Goal: Transaction & Acquisition: Purchase product/service

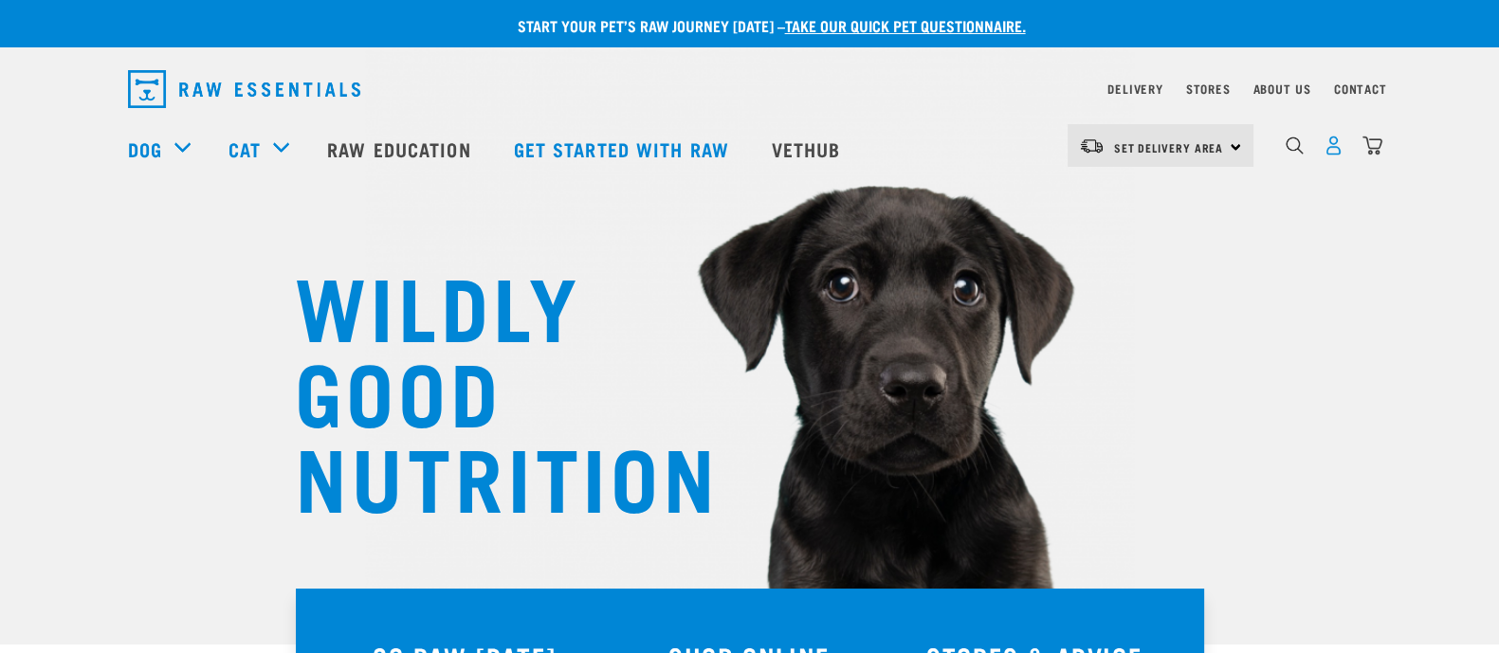
click at [1333, 149] on img "dropdown navigation" at bounding box center [1334, 146] width 20 height 20
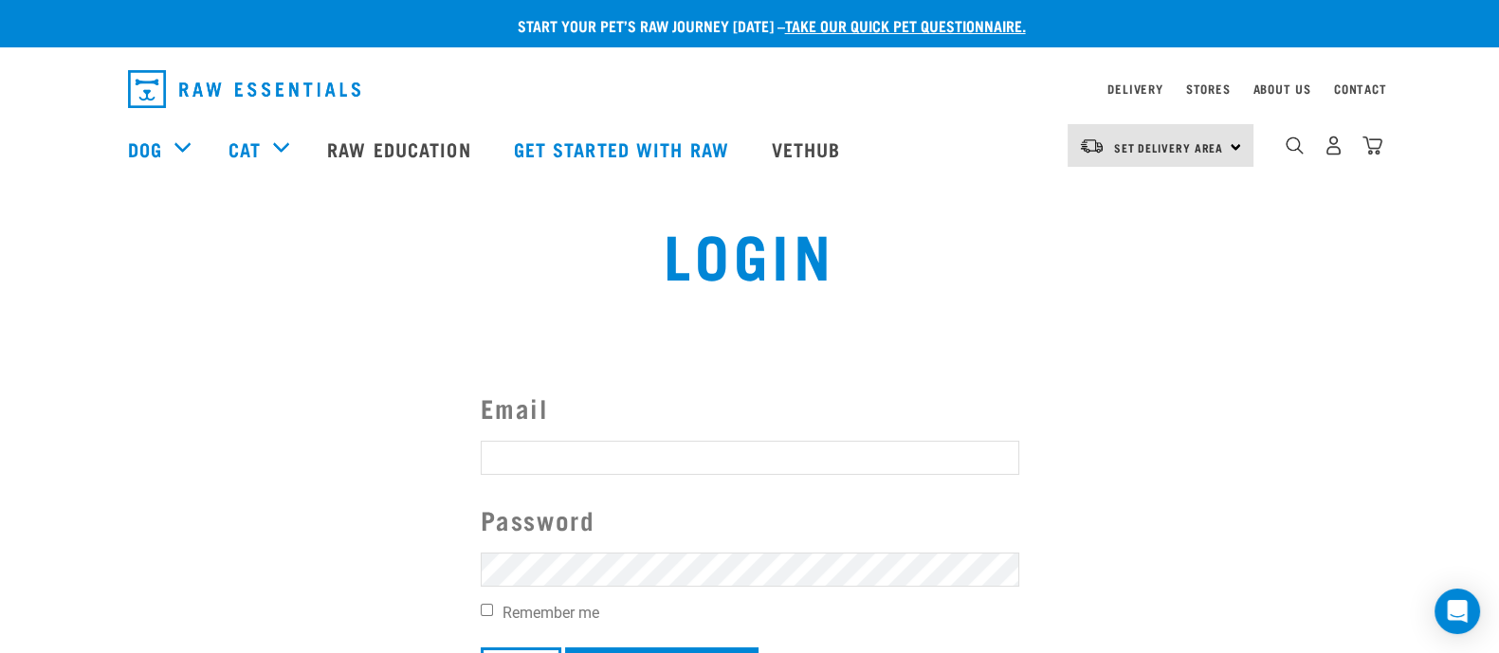
click at [616, 457] on input "Email" at bounding box center [750, 458] width 539 height 34
type input "michgelia@gmail.com"
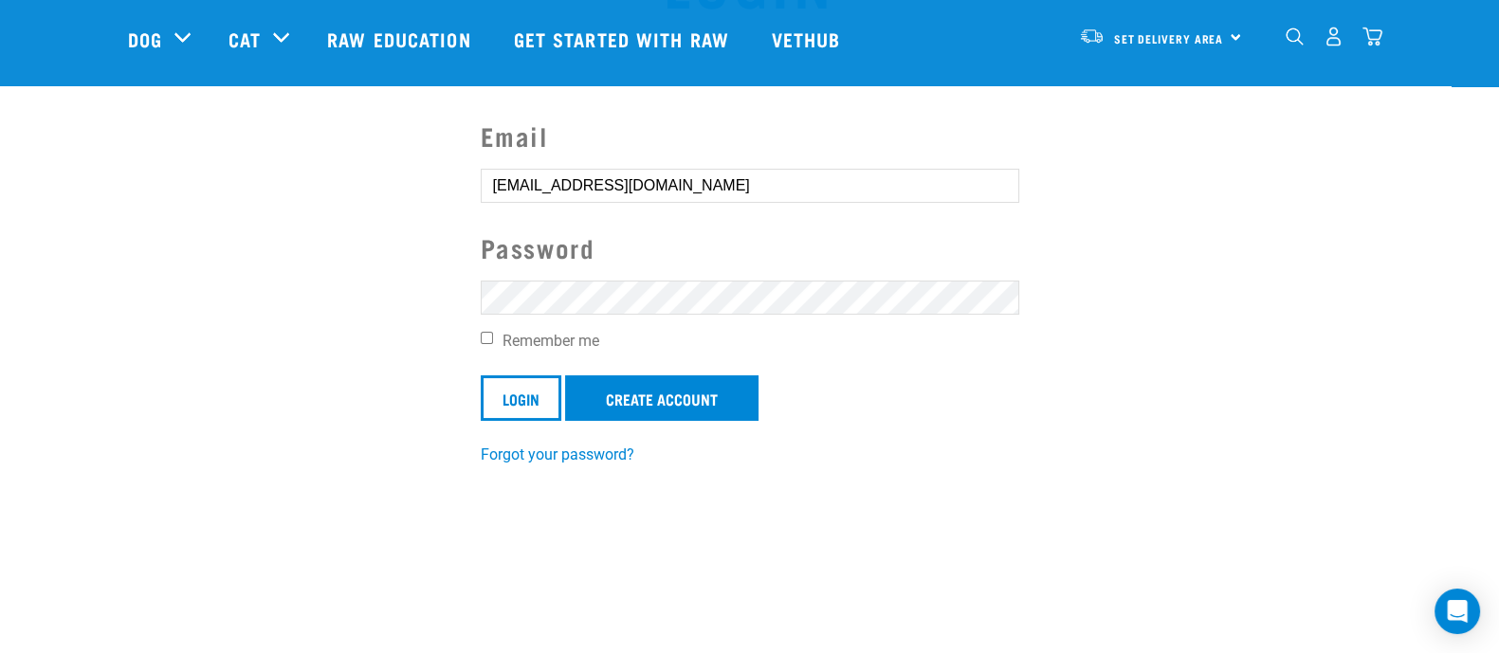
scroll to position [236, 0]
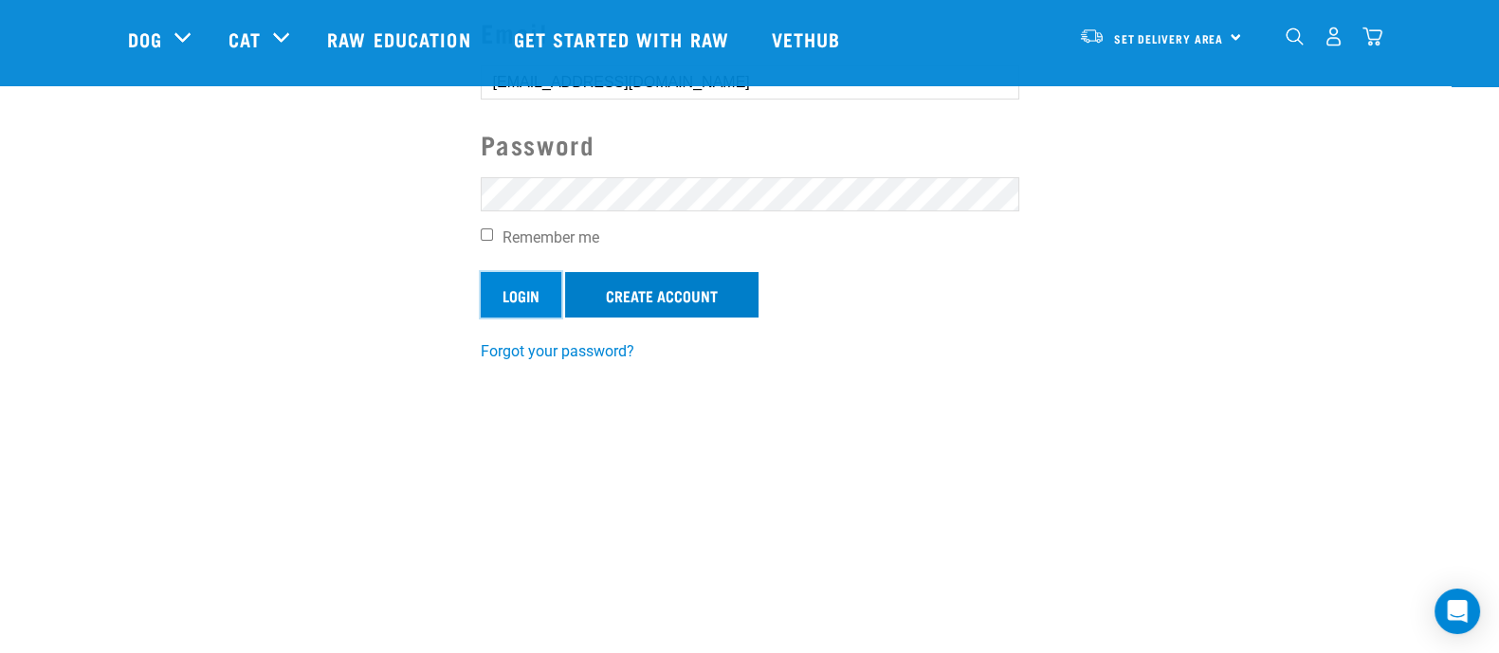
drag, startPoint x: 509, startPoint y: 277, endPoint x: 564, endPoint y: 289, distance: 56.4
click at [510, 277] on input "Login" at bounding box center [521, 295] width 81 height 46
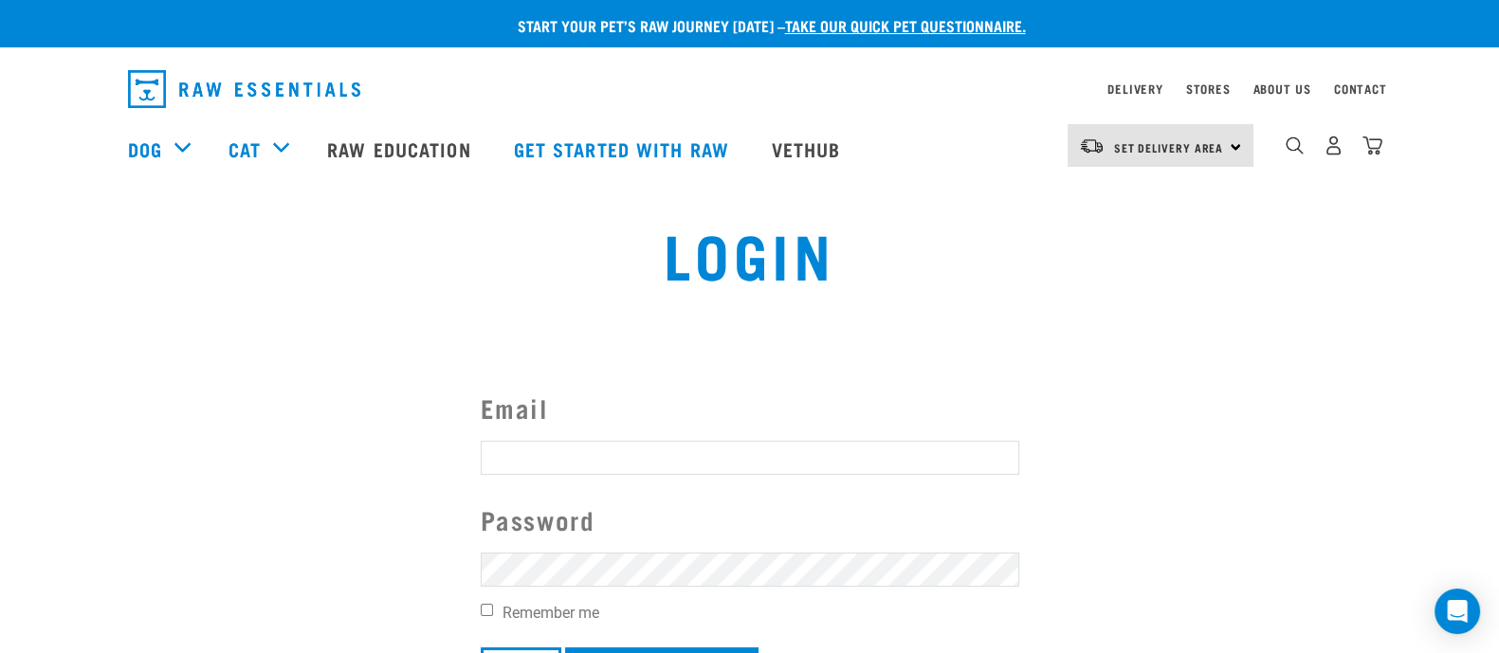
click at [44, 291] on button "delete" at bounding box center [34, 281] width 19 height 19
click at [58, 304] on div "Invalid username or password." at bounding box center [0, 327] width 115 height 148
click at [851, 309] on div "Login" at bounding box center [749, 268] width 984 height 121
click at [626, 444] on input "Email" at bounding box center [750, 458] width 539 height 34
type input "michgelia@gmail.com"
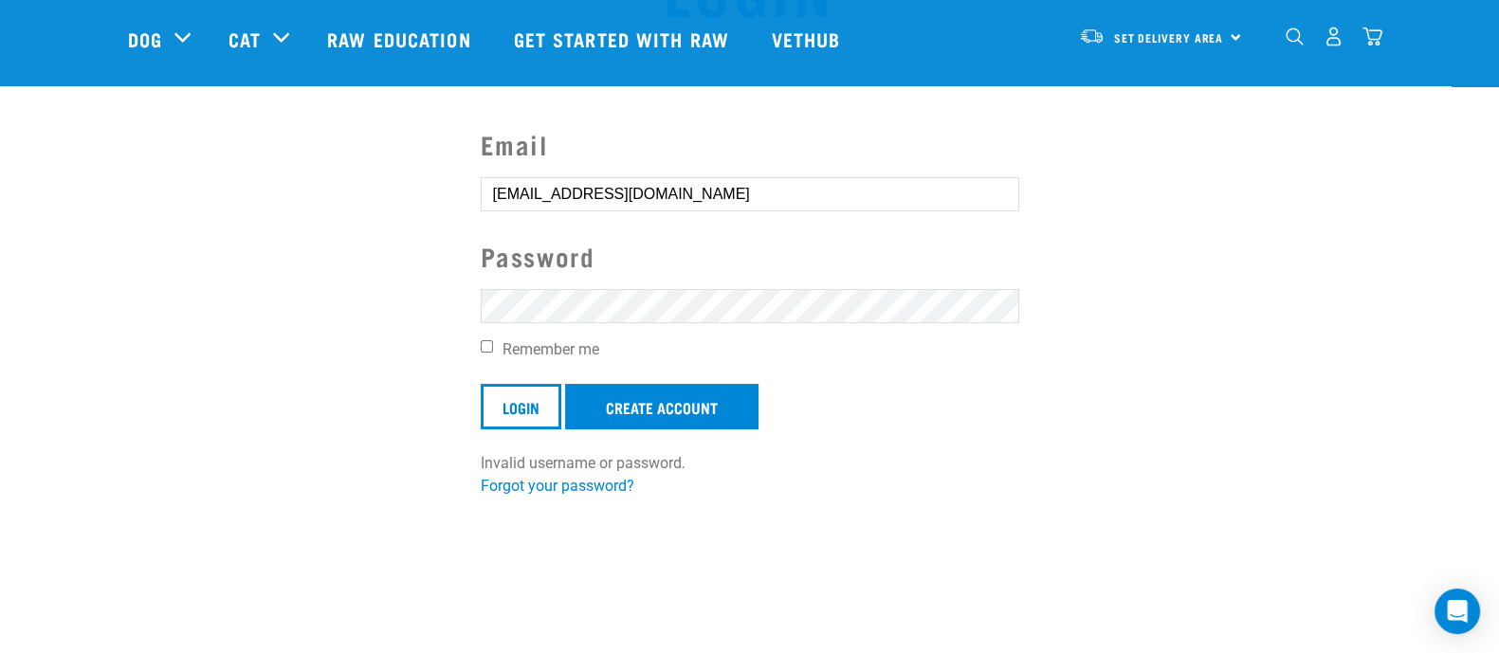
scroll to position [236, 0]
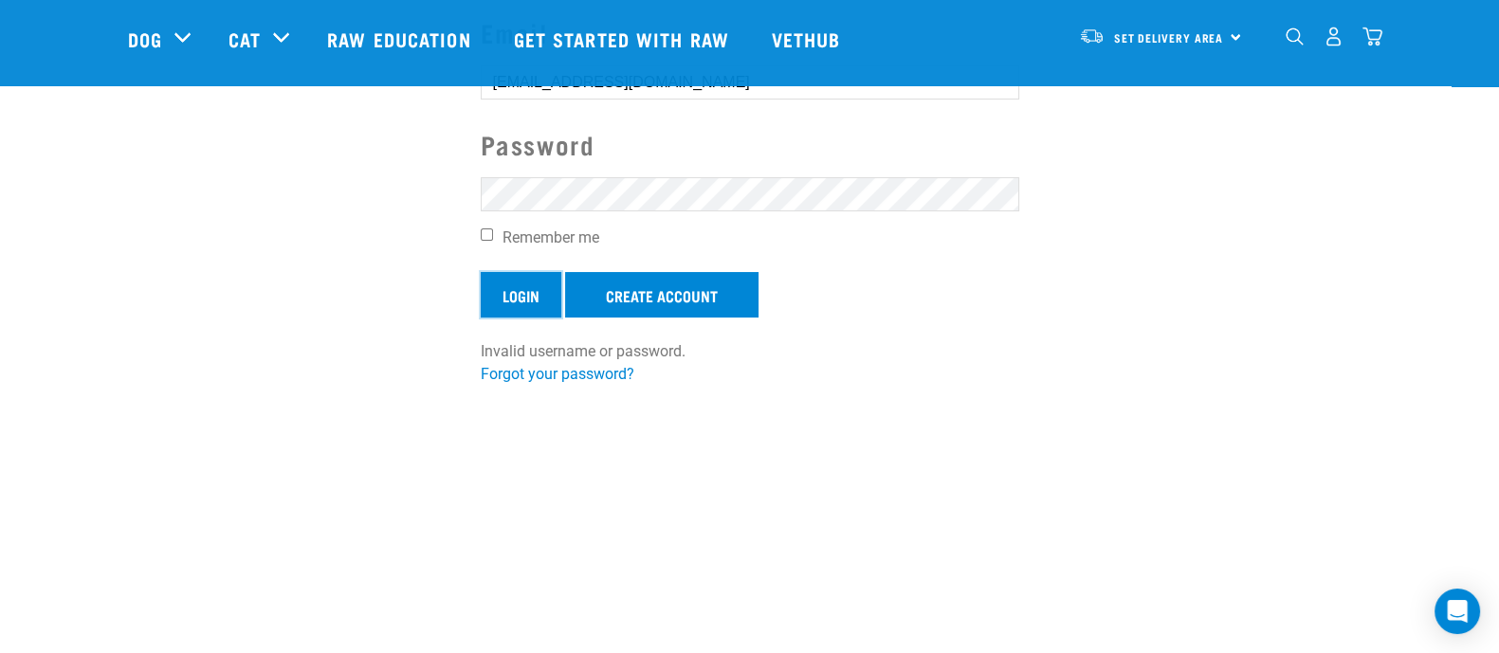
click at [527, 284] on input "Login" at bounding box center [521, 295] width 81 height 46
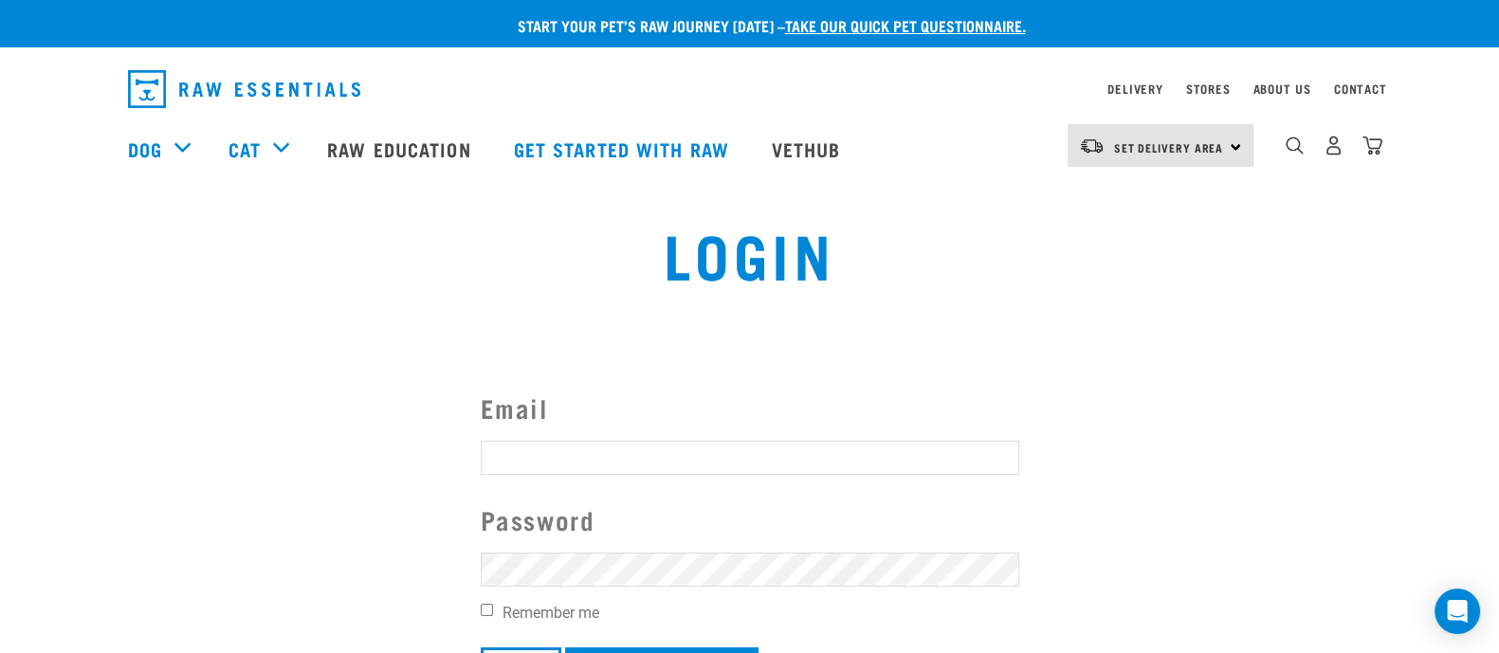
click at [44, 291] on button "delete" at bounding box center [34, 281] width 19 height 19
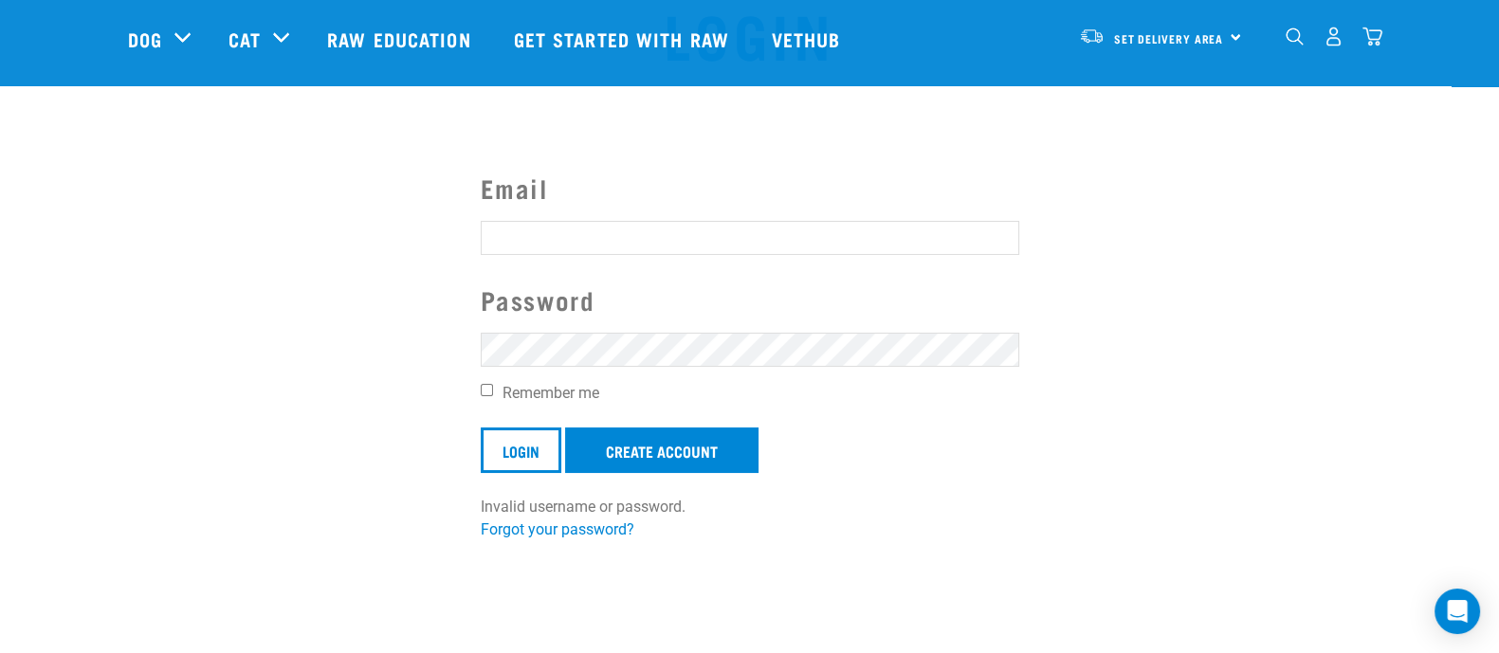
scroll to position [118, 0]
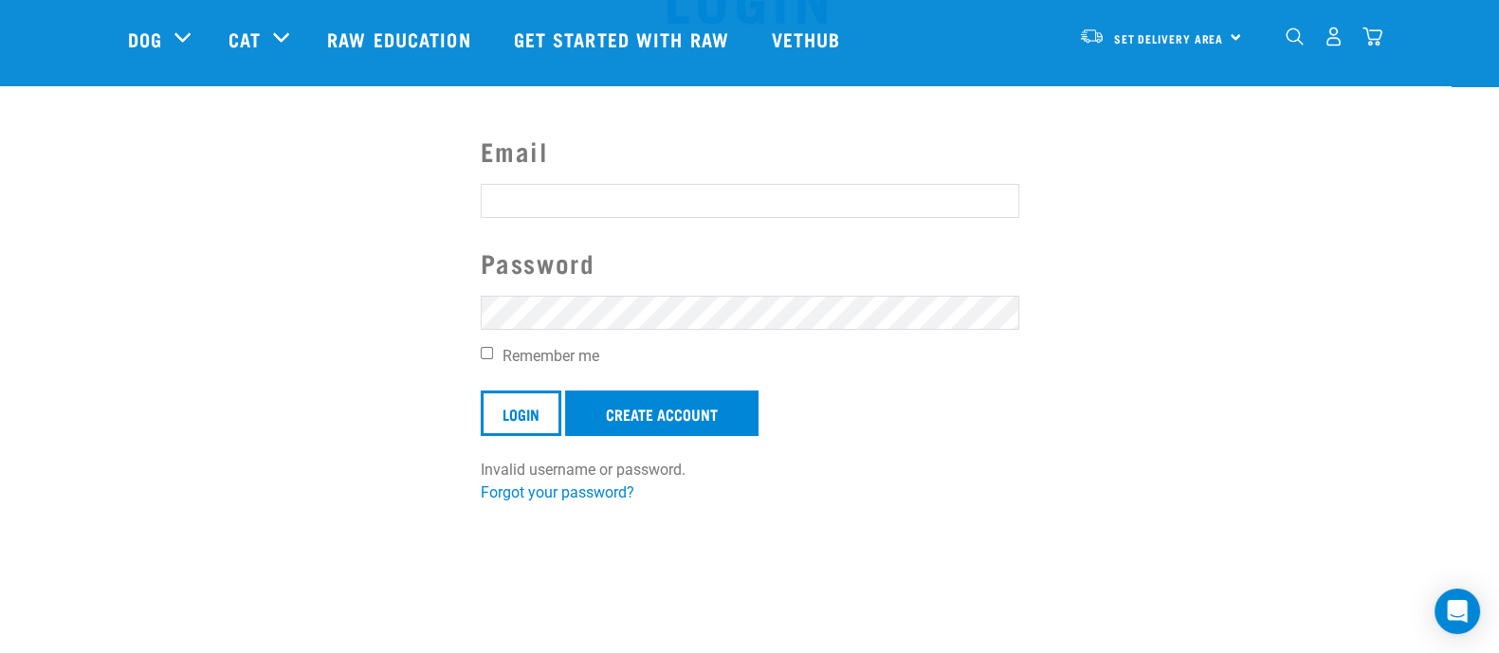
click at [607, 208] on input "Email" at bounding box center [750, 201] width 539 height 34
type input "michgelia@gmail.com"
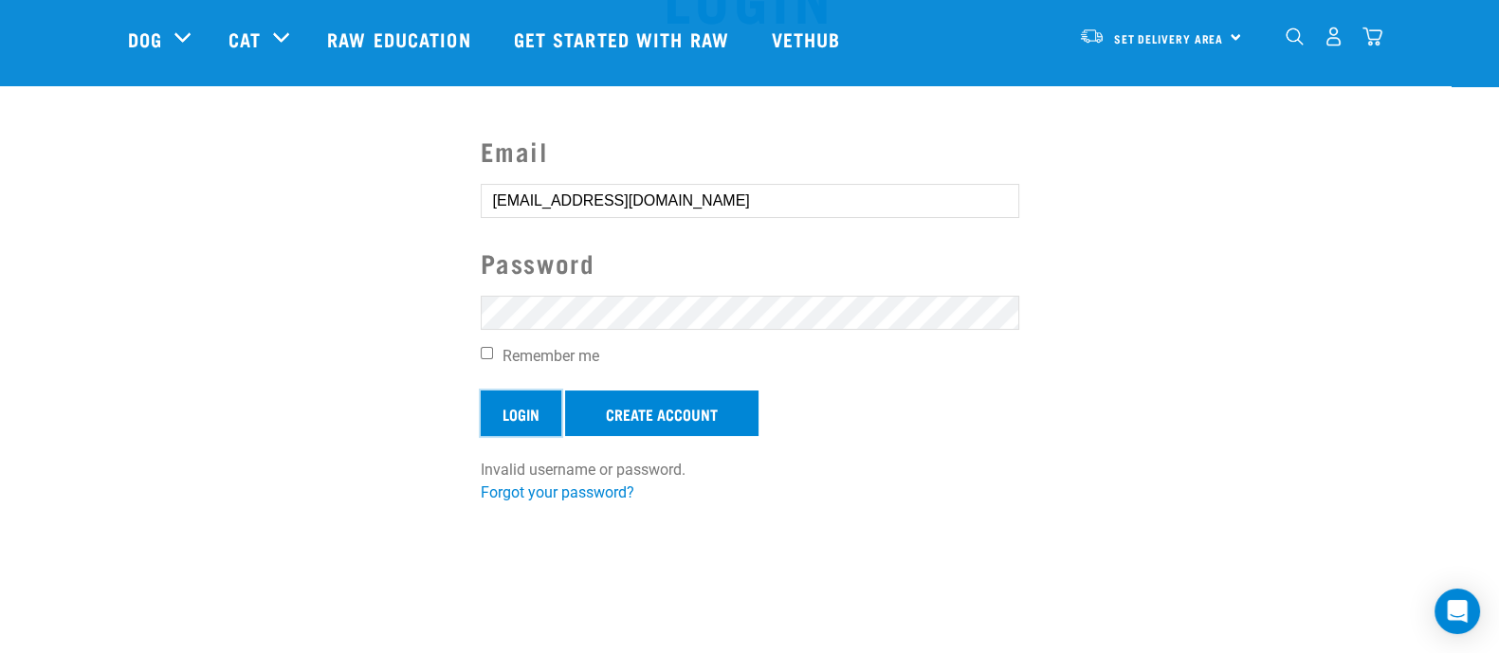
click at [514, 398] on input "Login" at bounding box center [521, 414] width 81 height 46
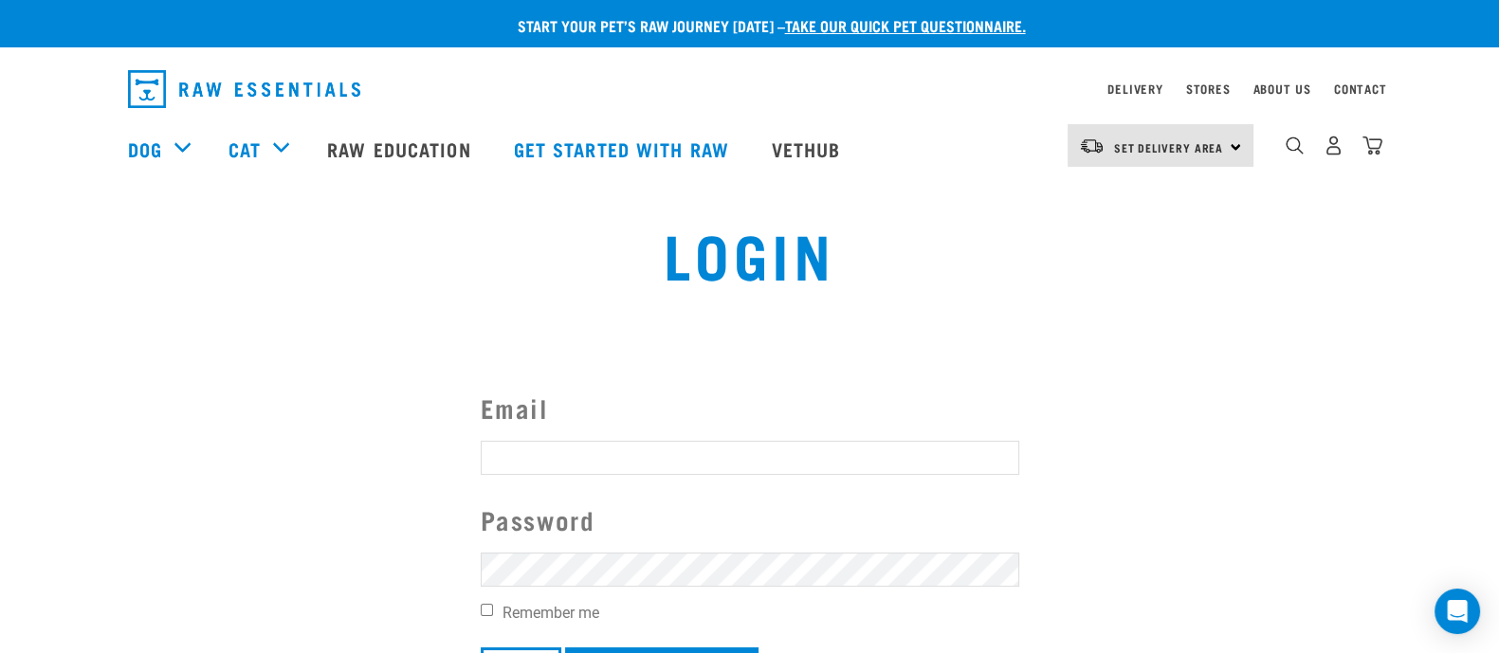
click at [44, 291] on button "delete" at bounding box center [34, 281] width 19 height 19
click at [659, 435] on form "Email Password Remember me Login Create Account Invalid username or password." at bounding box center [750, 563] width 539 height 349
click at [538, 449] on input "Email" at bounding box center [750, 458] width 539 height 34
type input "michgelia@gmail.com"
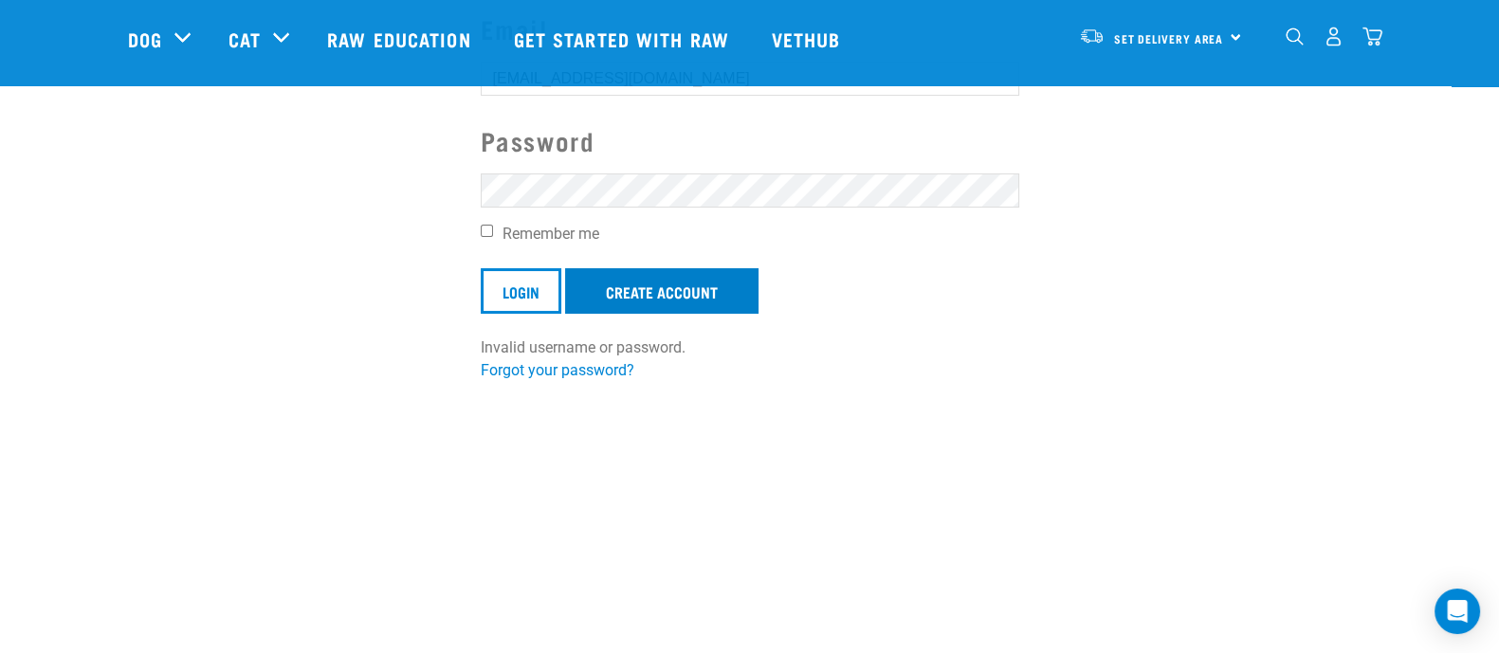
scroll to position [356, 0]
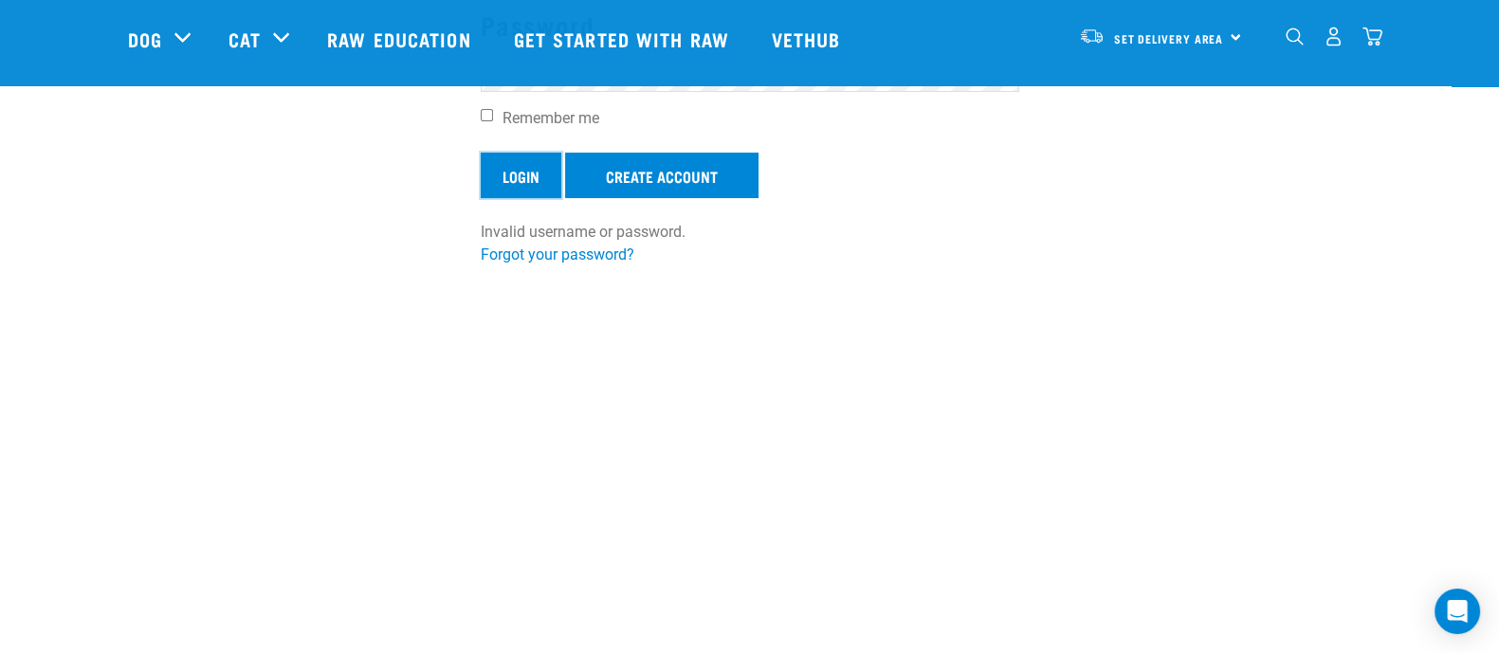
click at [530, 180] on input "Login" at bounding box center [521, 176] width 81 height 46
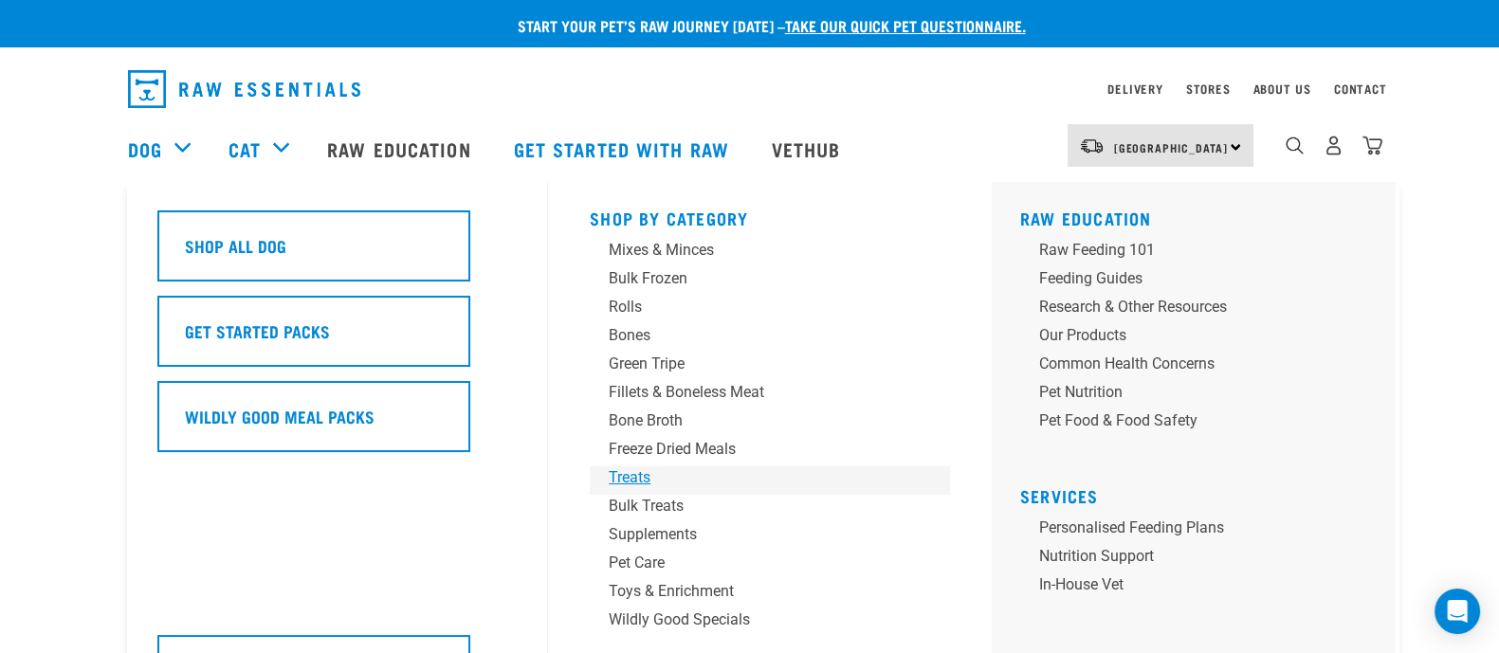
click at [636, 470] on div "Treats" at bounding box center [757, 478] width 296 height 23
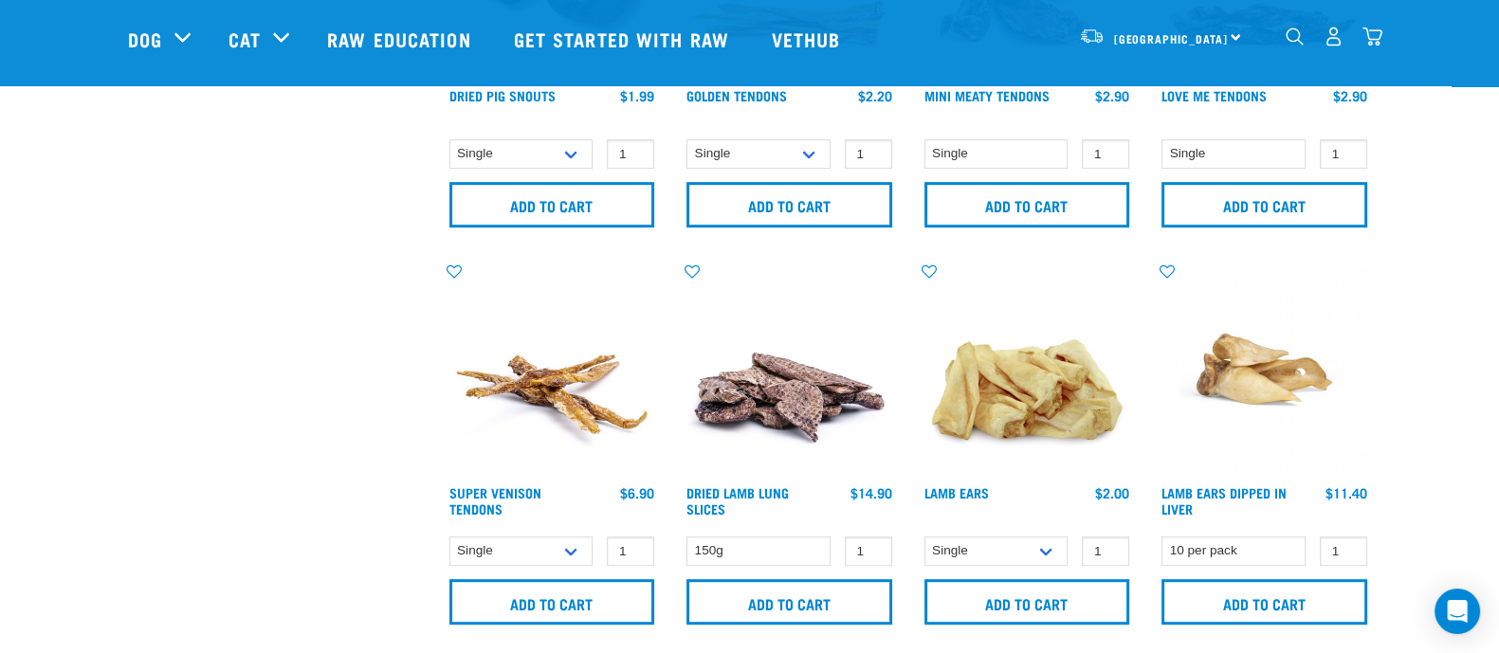
scroll to position [1185, 0]
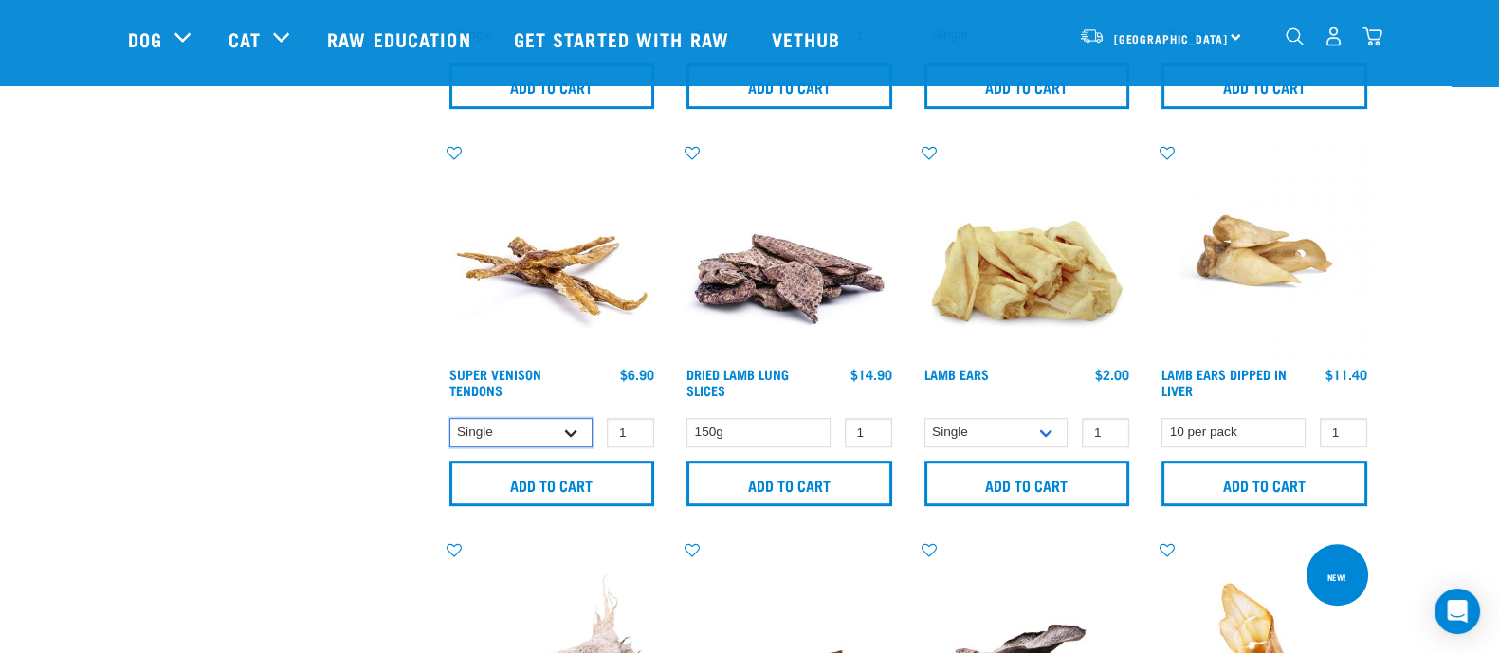
click at [536, 425] on select "Single 10 per pack 25 per pack" at bounding box center [521, 432] width 144 height 29
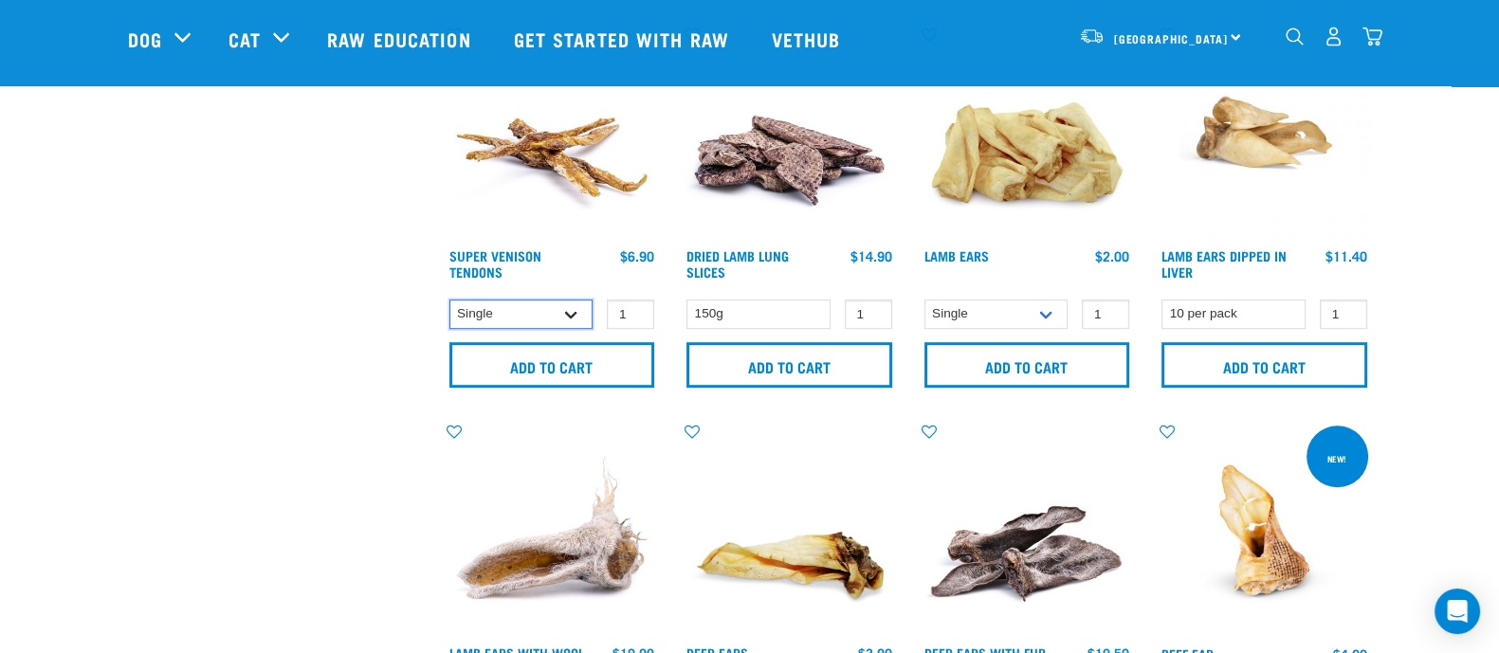
click at [565, 319] on select "Single 10 per pack 25 per pack" at bounding box center [521, 314] width 144 height 29
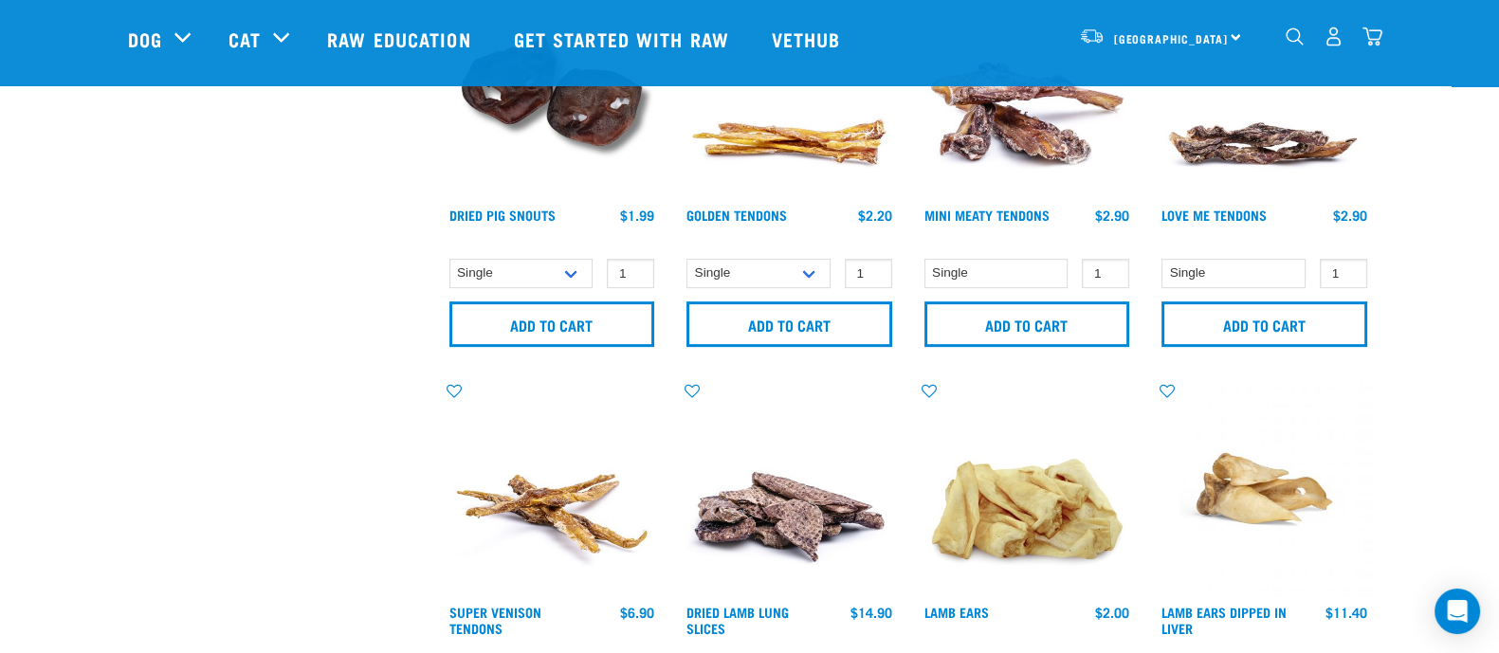
scroll to position [829, 0]
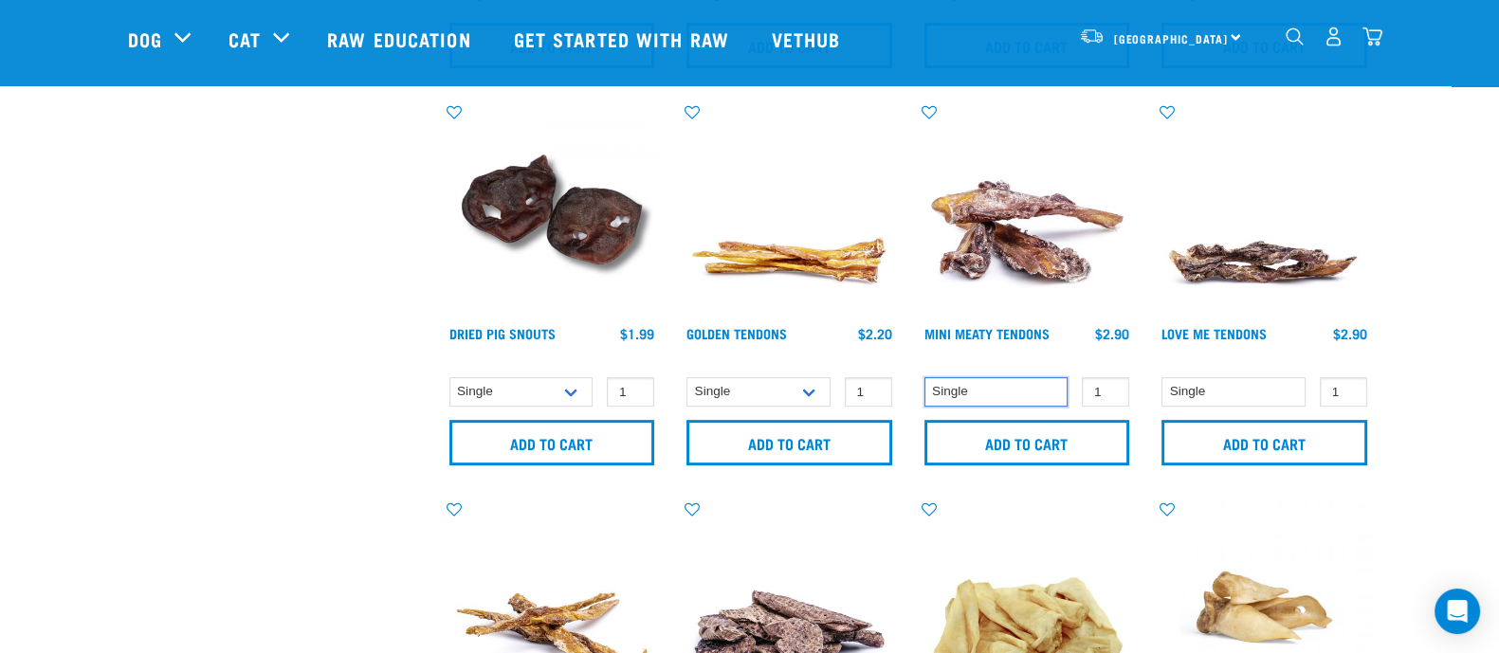
click at [1033, 386] on select "Single" at bounding box center [996, 391] width 144 height 29
drag, startPoint x: 1033, startPoint y: 386, endPoint x: 1131, endPoint y: 388, distance: 98.6
click at [1033, 386] on select "Single" at bounding box center [996, 391] width 144 height 29
click at [1270, 385] on select "Single" at bounding box center [1234, 391] width 144 height 29
click at [1261, 383] on select "Single" at bounding box center [1234, 391] width 144 height 29
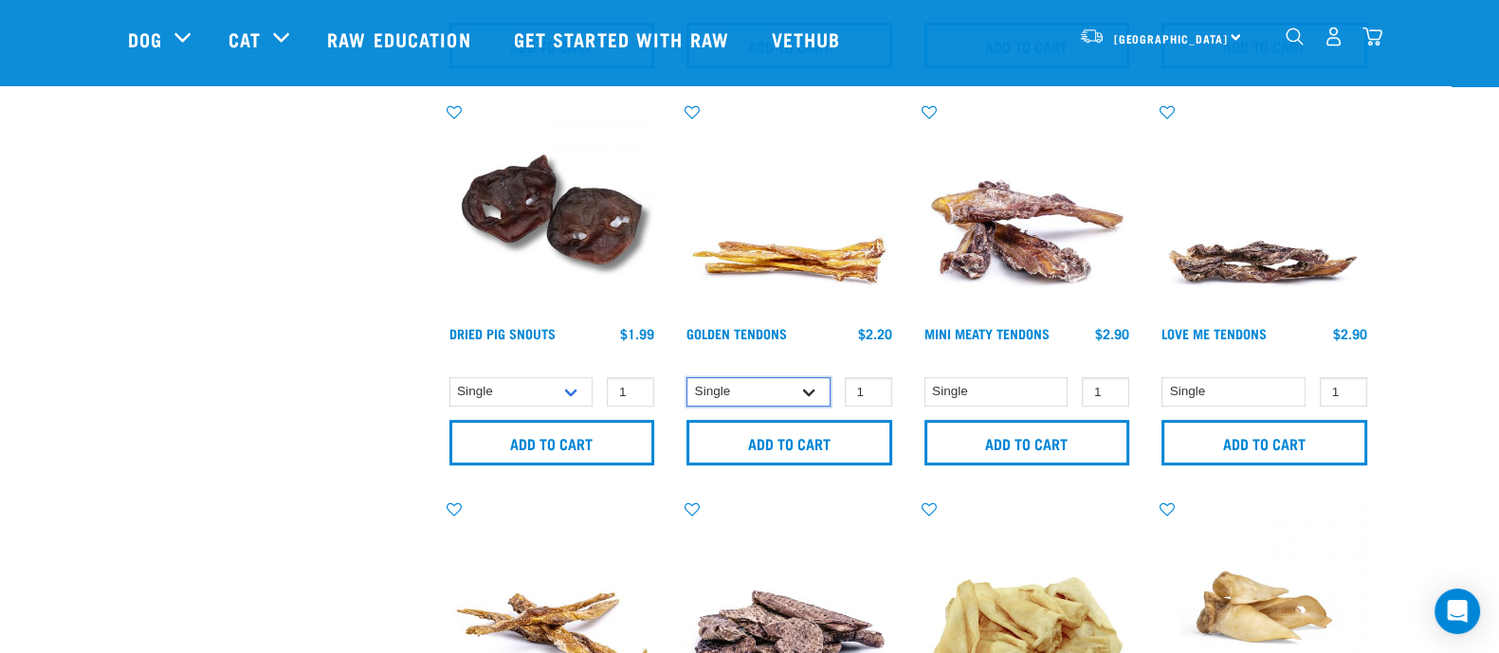
click at [803, 384] on select "Single 10 per pack 25 per pack" at bounding box center [758, 391] width 144 height 29
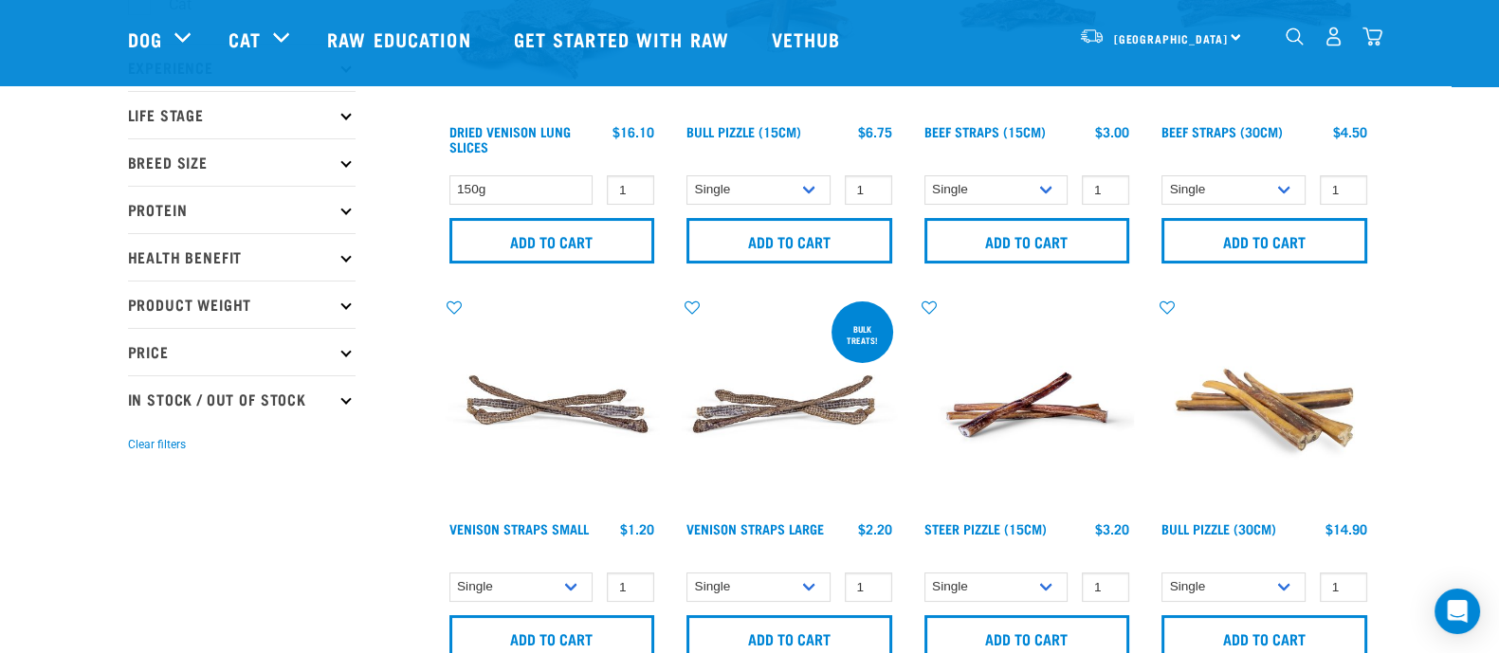
scroll to position [0, 0]
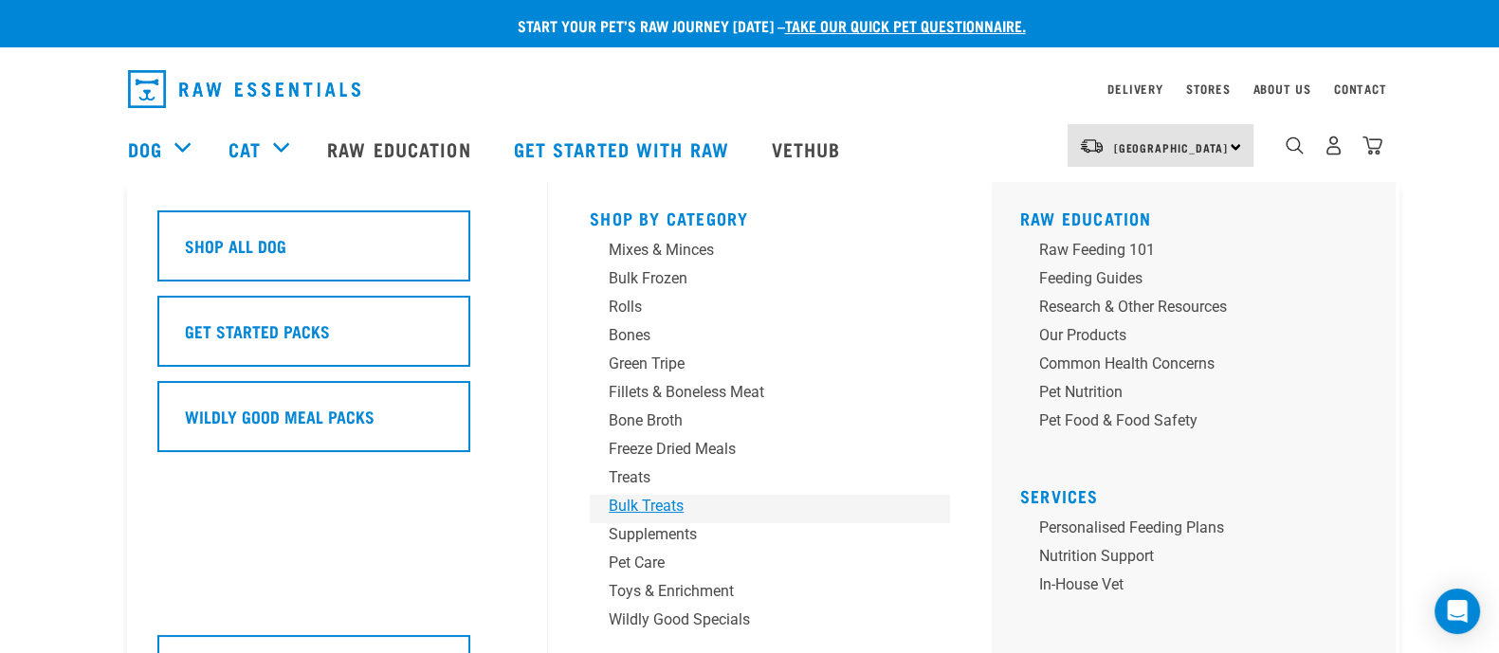
click at [650, 503] on div "Bulk Treats" at bounding box center [757, 506] width 296 height 23
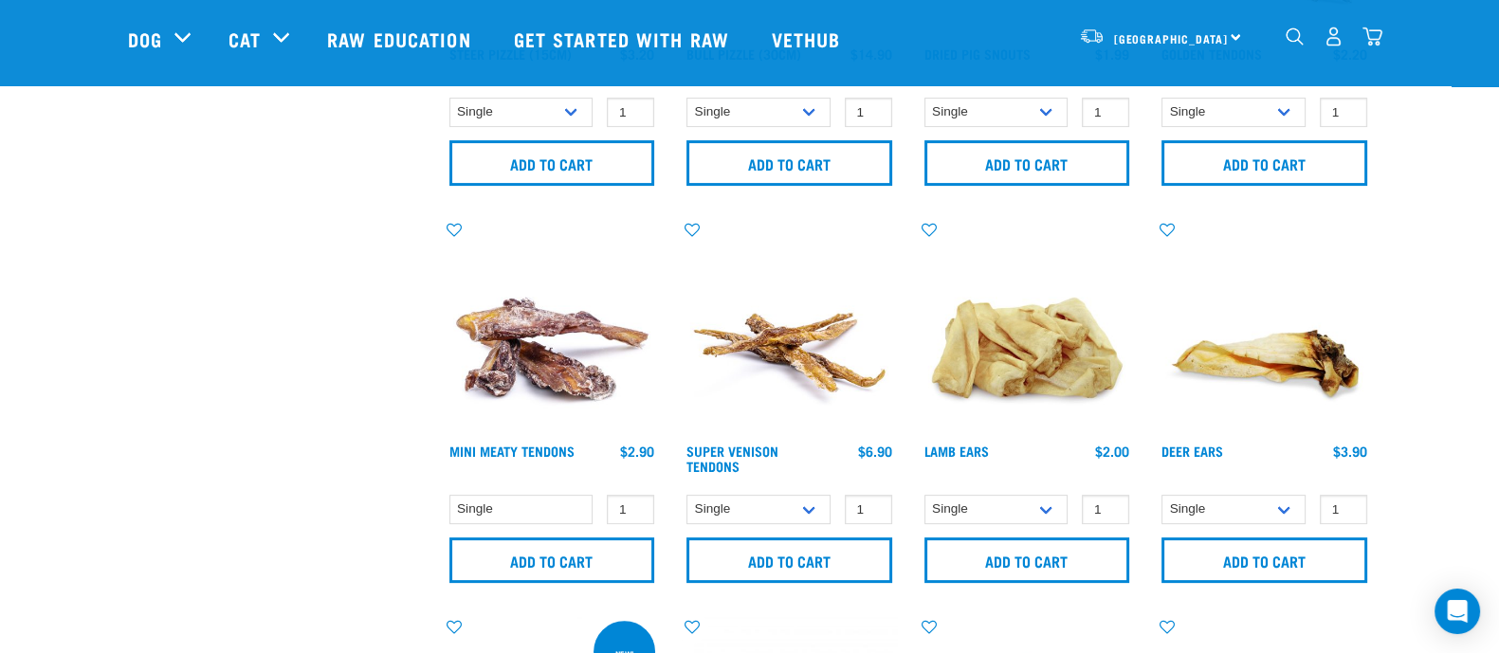
scroll to position [829, 0]
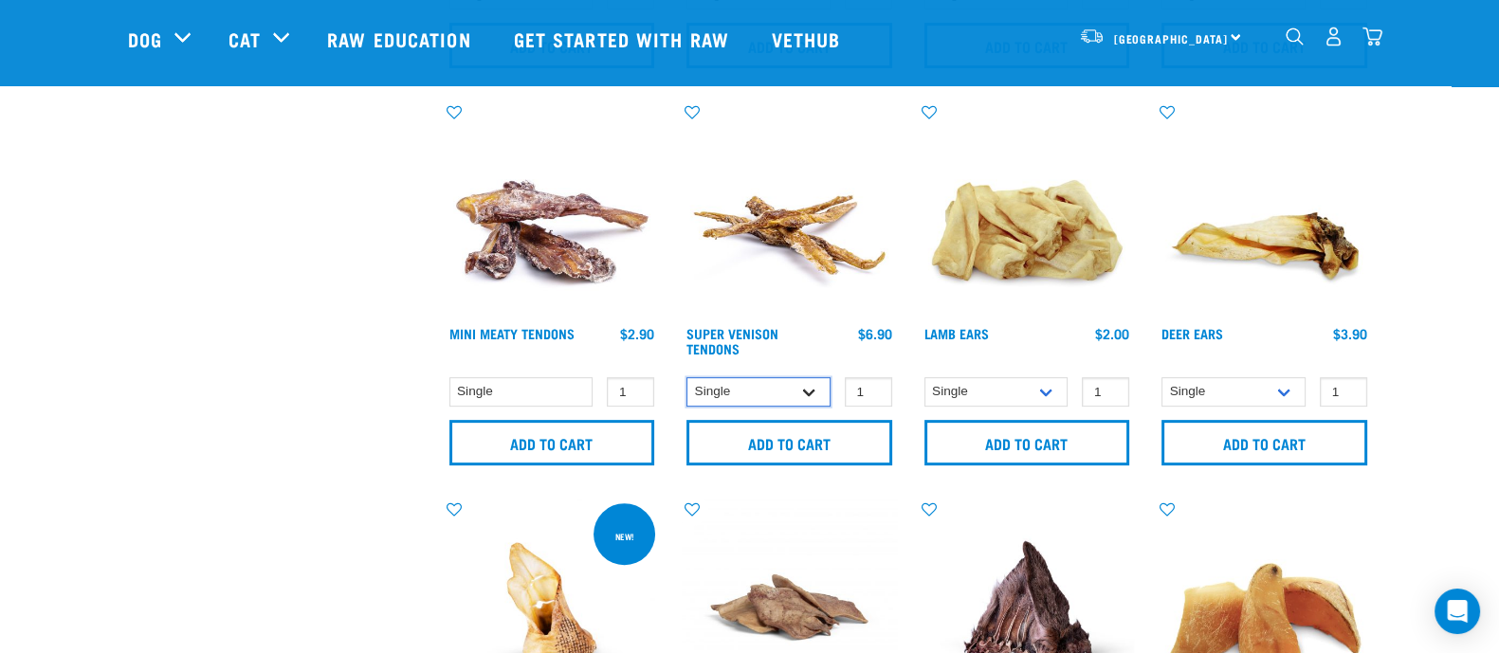
click at [806, 388] on select "Single 10 per pack 25 per pack" at bounding box center [758, 391] width 144 height 29
click at [568, 394] on select "Single" at bounding box center [521, 391] width 144 height 29
click at [565, 387] on select "Single" at bounding box center [521, 391] width 144 height 29
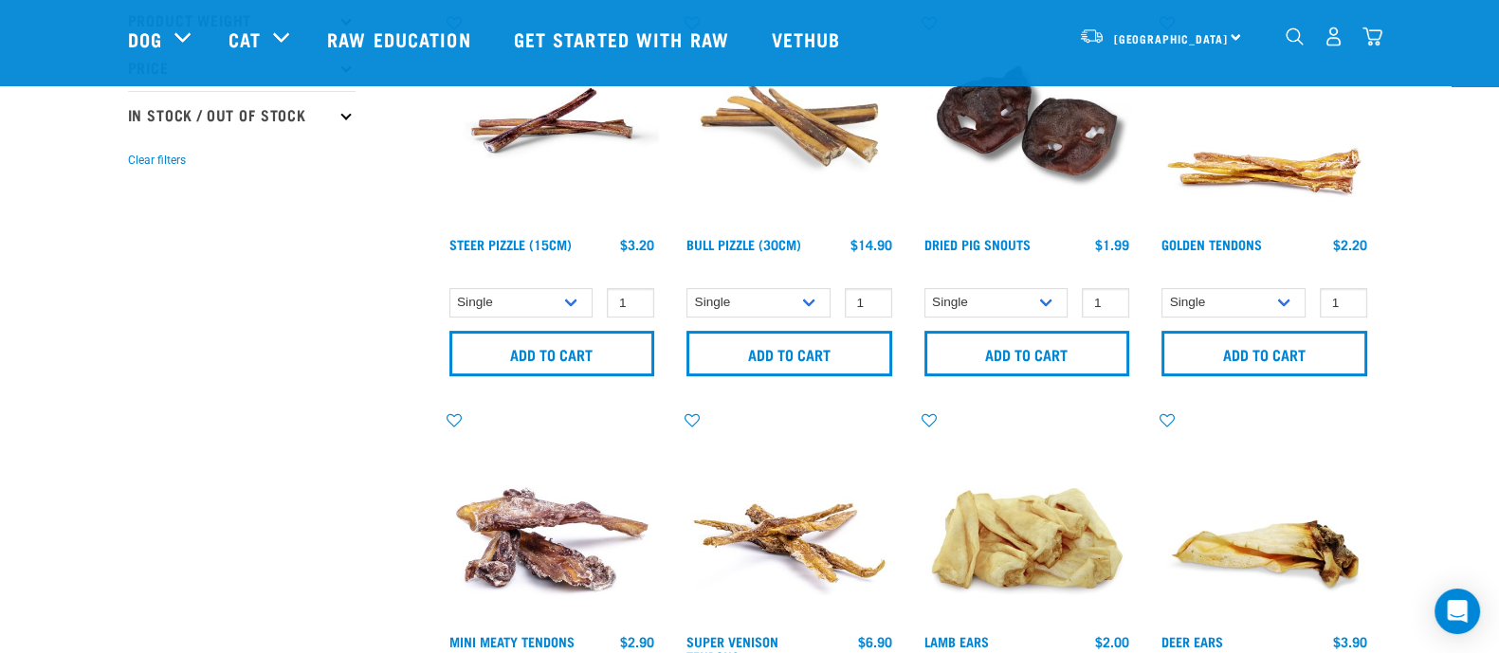
scroll to position [473, 0]
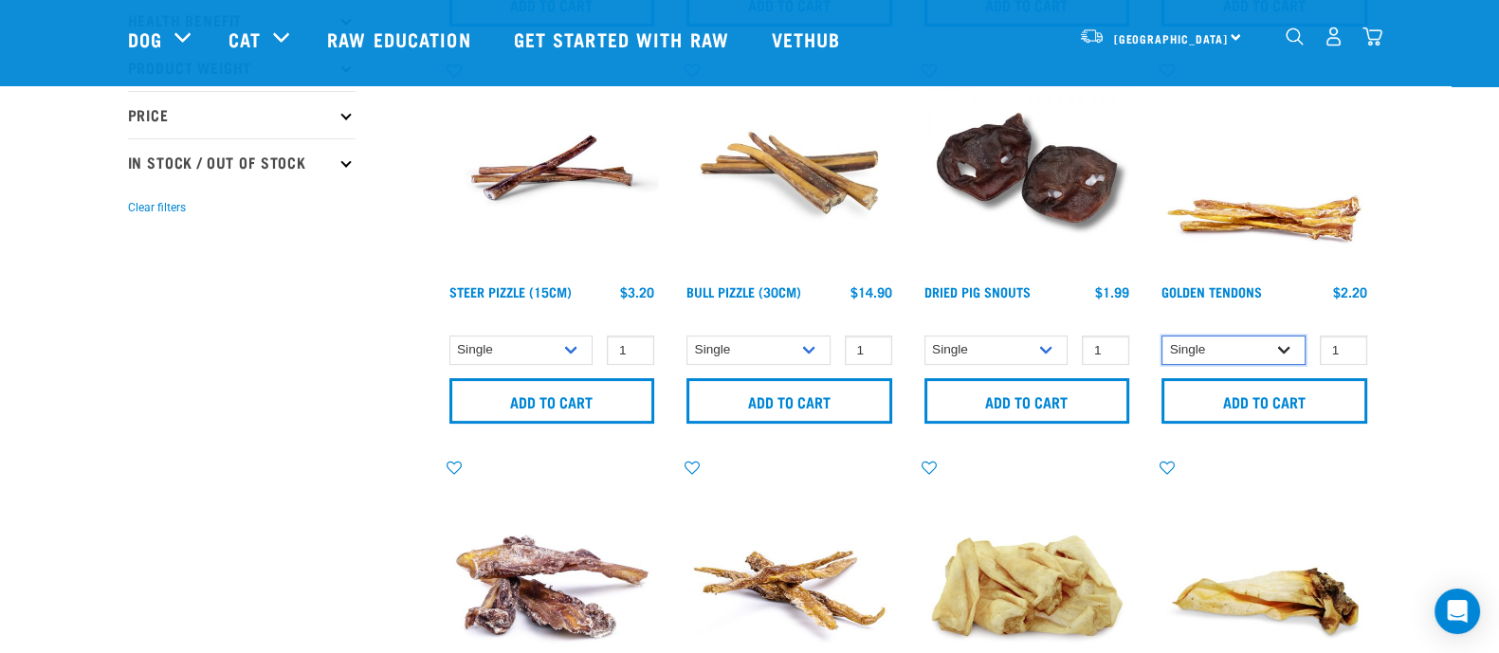
click at [1264, 345] on select "Single 10 per pack 25 per pack" at bounding box center [1234, 350] width 144 height 29
click at [1265, 345] on select "Single 10 per pack 25 per pack" at bounding box center [1234, 350] width 144 height 29
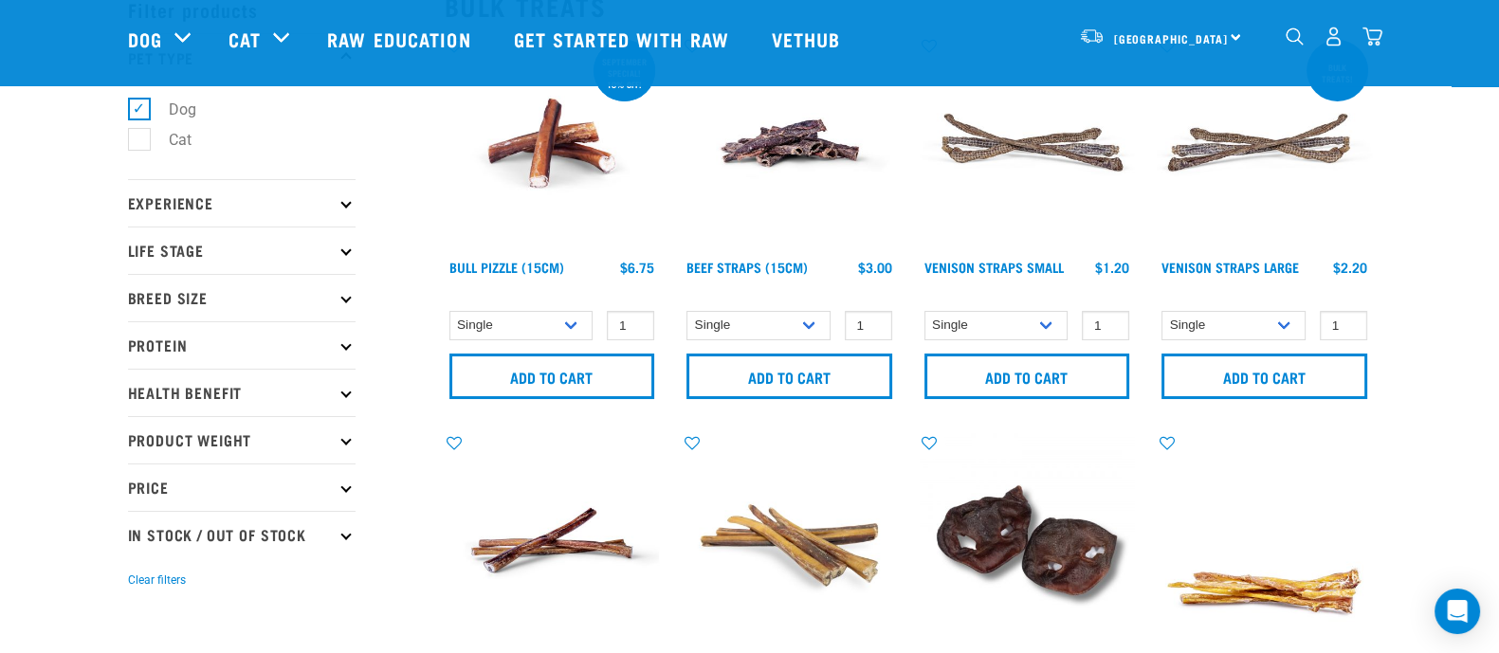
scroll to position [0, 0]
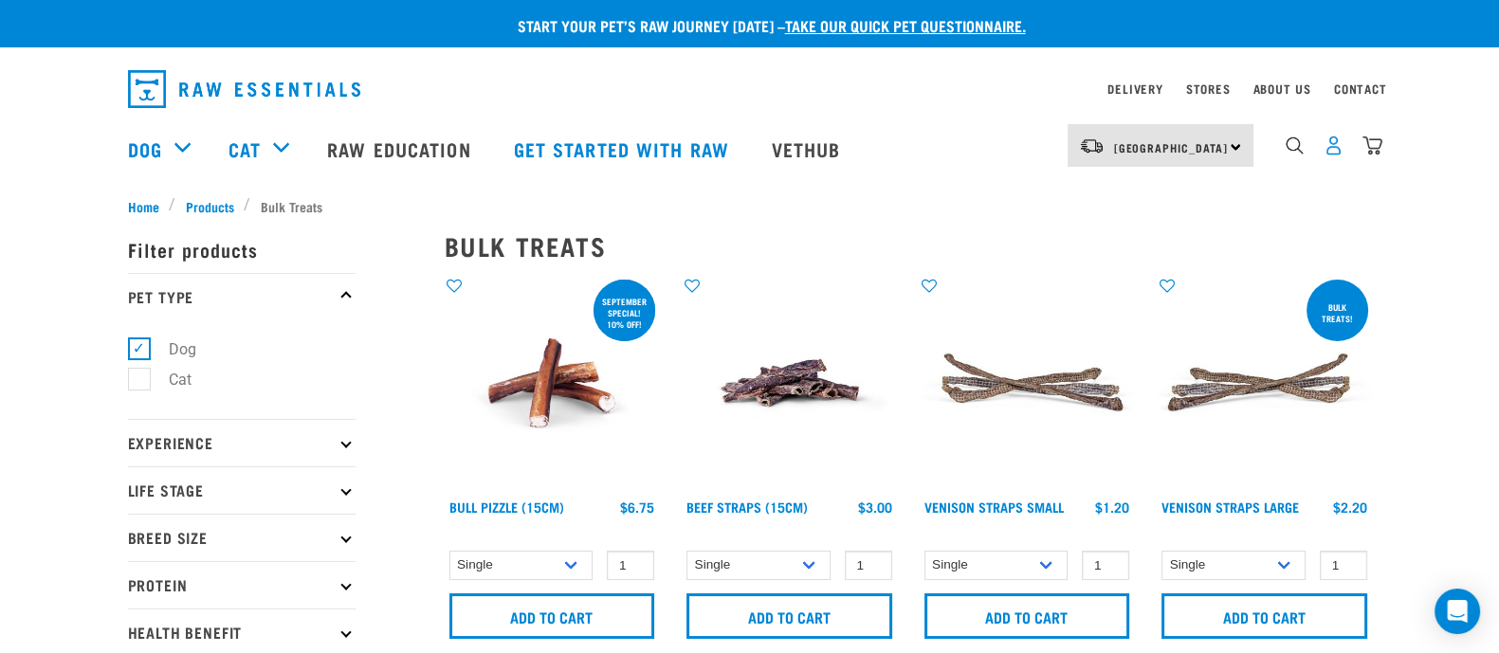
drag, startPoint x: 1335, startPoint y: 153, endPoint x: 1343, endPoint y: 162, distance: 12.1
click at [1334, 154] on img "dropdown navigation" at bounding box center [1334, 146] width 20 height 20
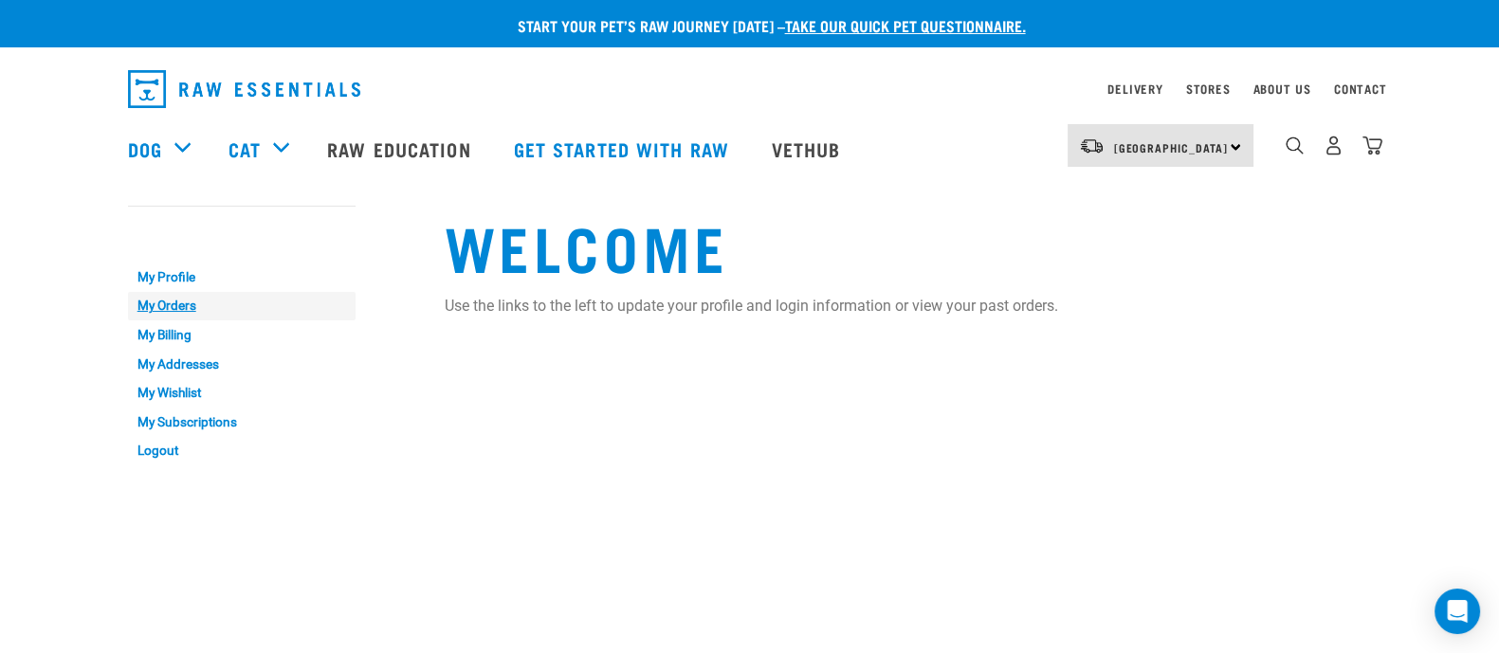
click at [175, 300] on link "My Orders" at bounding box center [242, 306] width 228 height 29
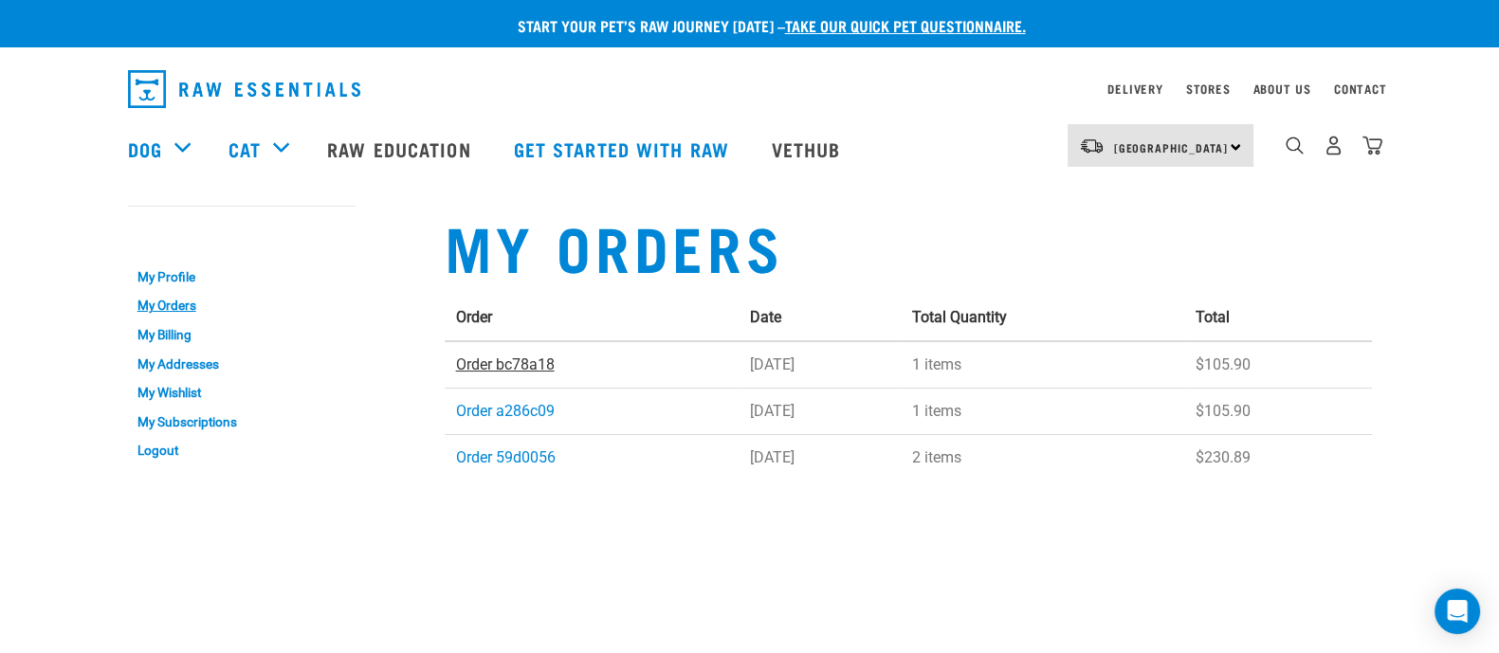
click at [522, 358] on link "Order bc78a18" at bounding box center [505, 365] width 99 height 18
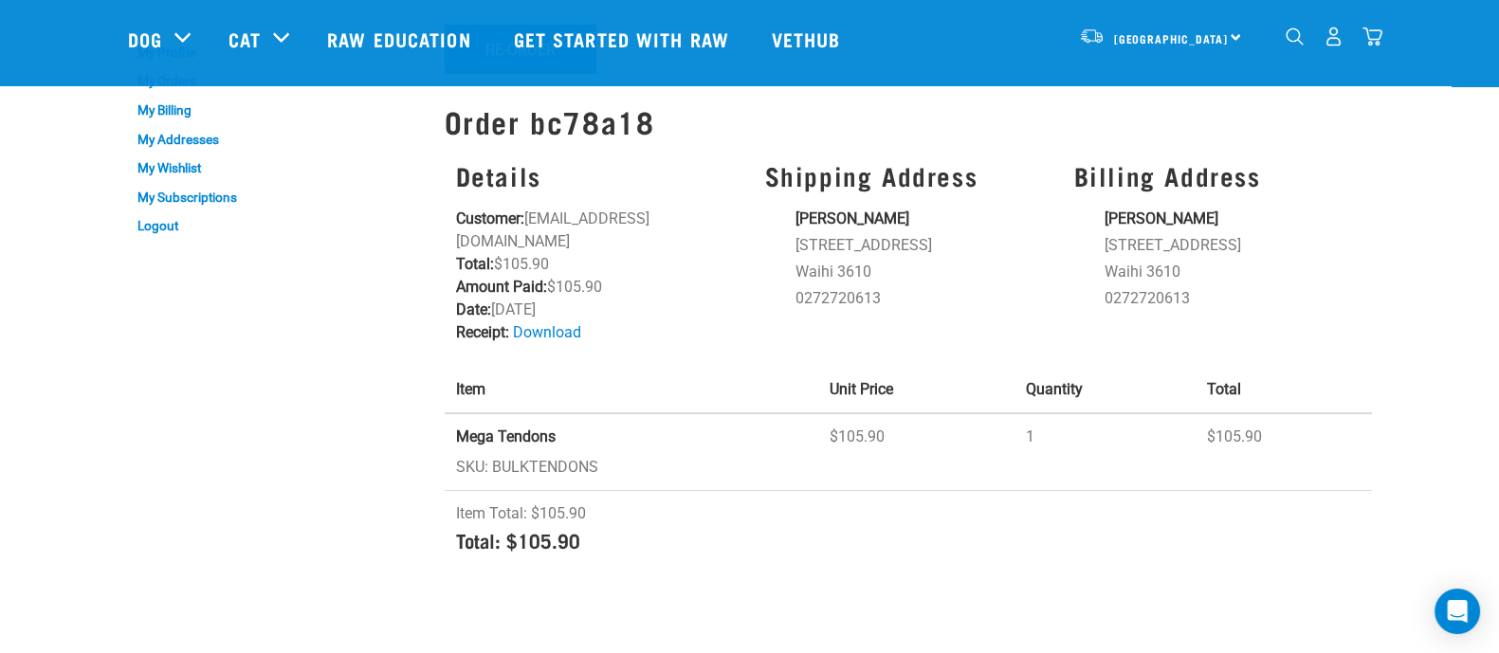
scroll to position [118, 0]
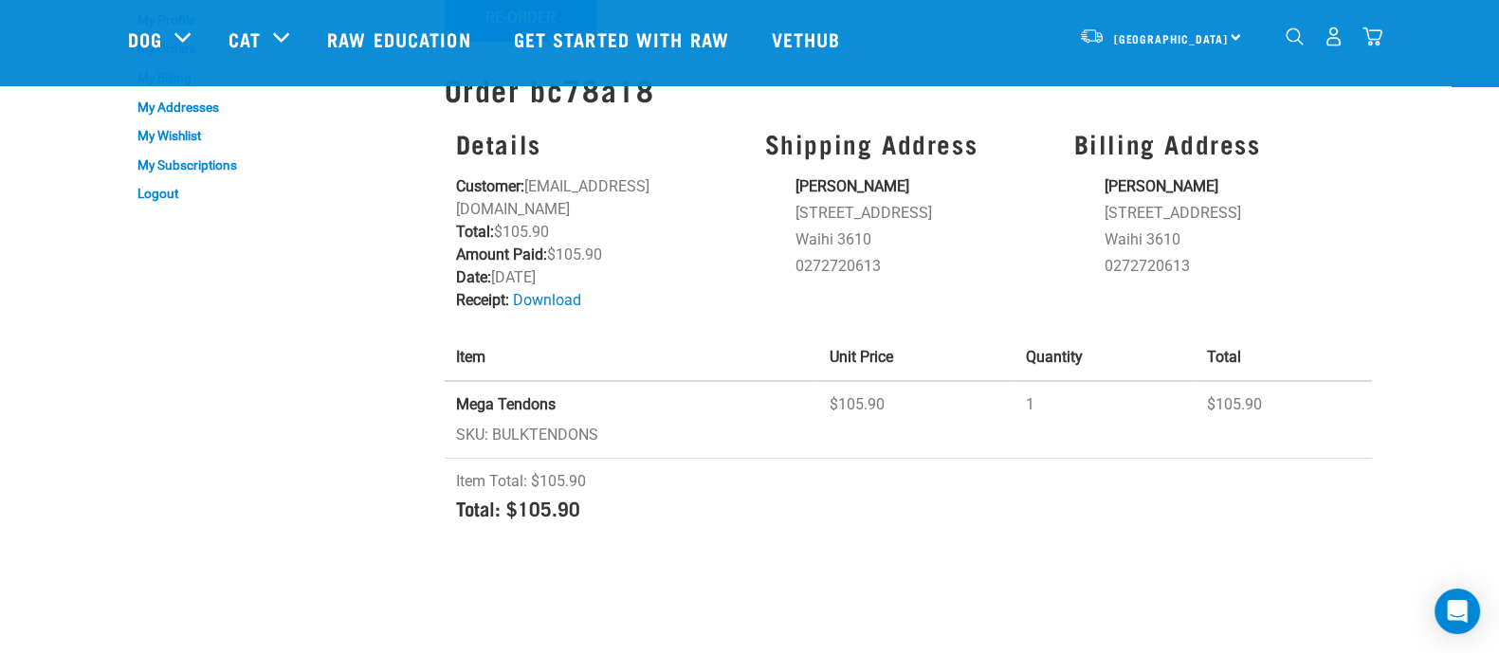
click at [537, 405] on td "Mega Tendons SKU: BULKTENDONS" at bounding box center [632, 420] width 375 height 78
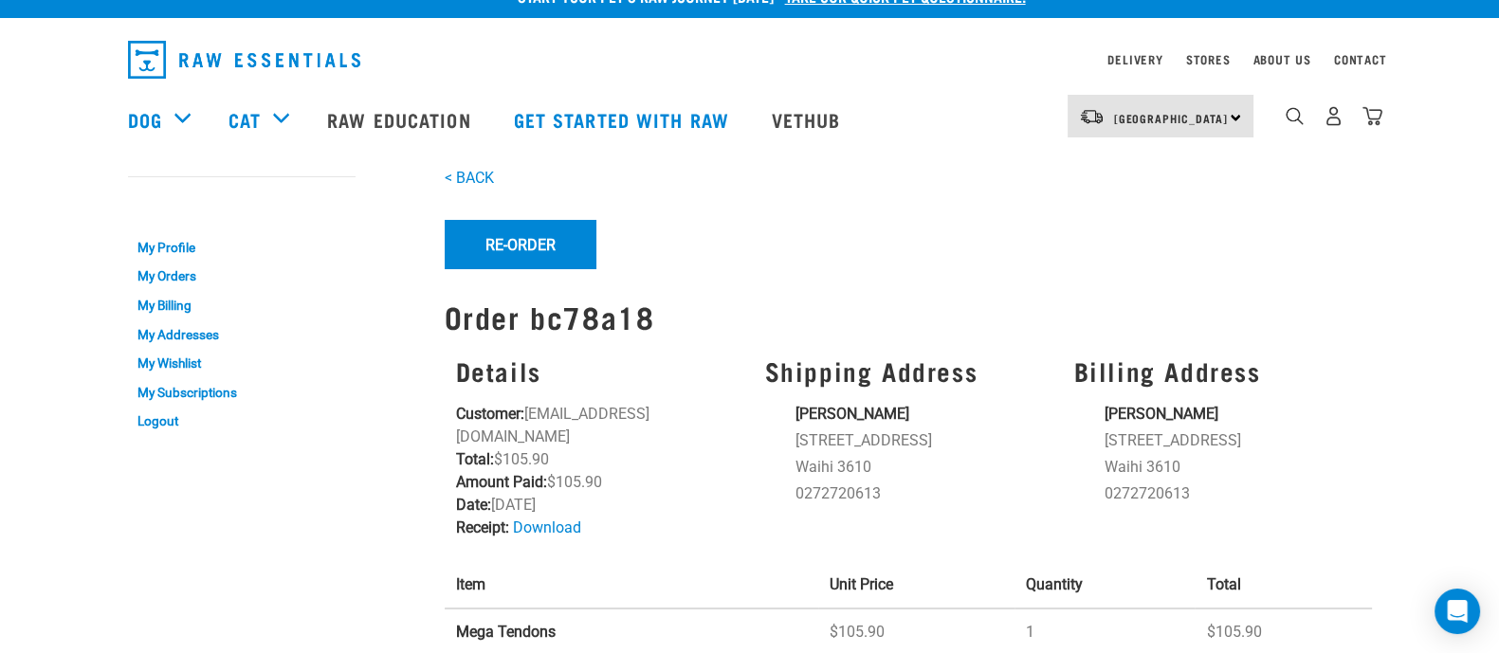
scroll to position [0, 0]
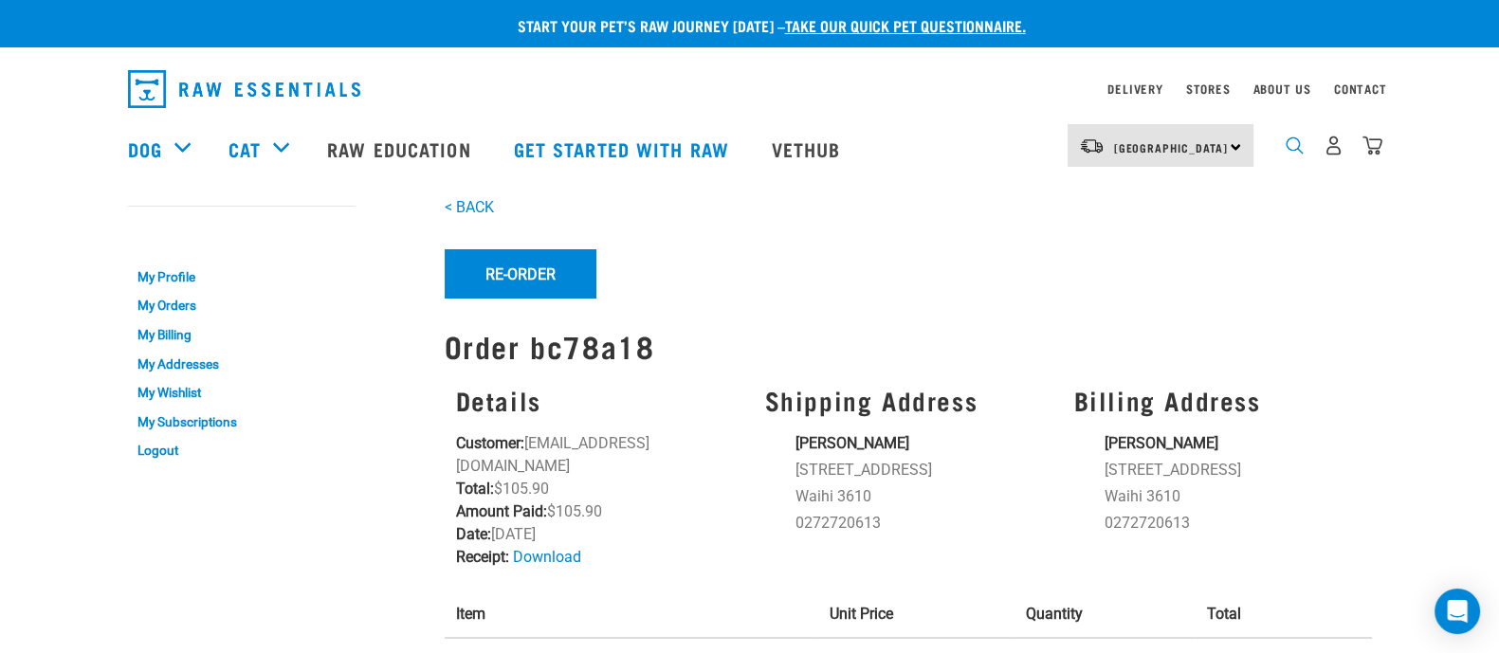
click at [1293, 155] on img "dropdown navigation" at bounding box center [1295, 146] width 18 height 18
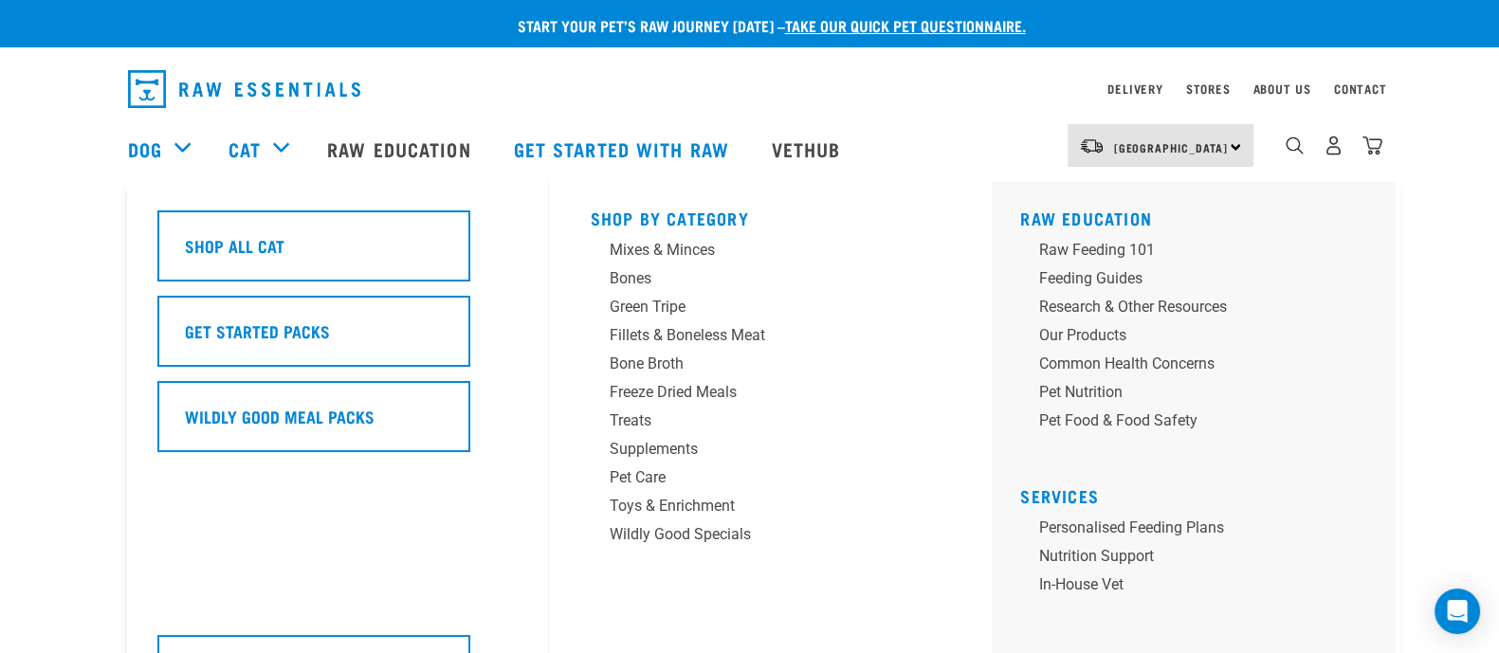
click at [237, 186] on div "Shop All Cat Get Started Packs Wildly Good Meal Packs Wildly Good Specials" at bounding box center [347, 457] width 403 height 550
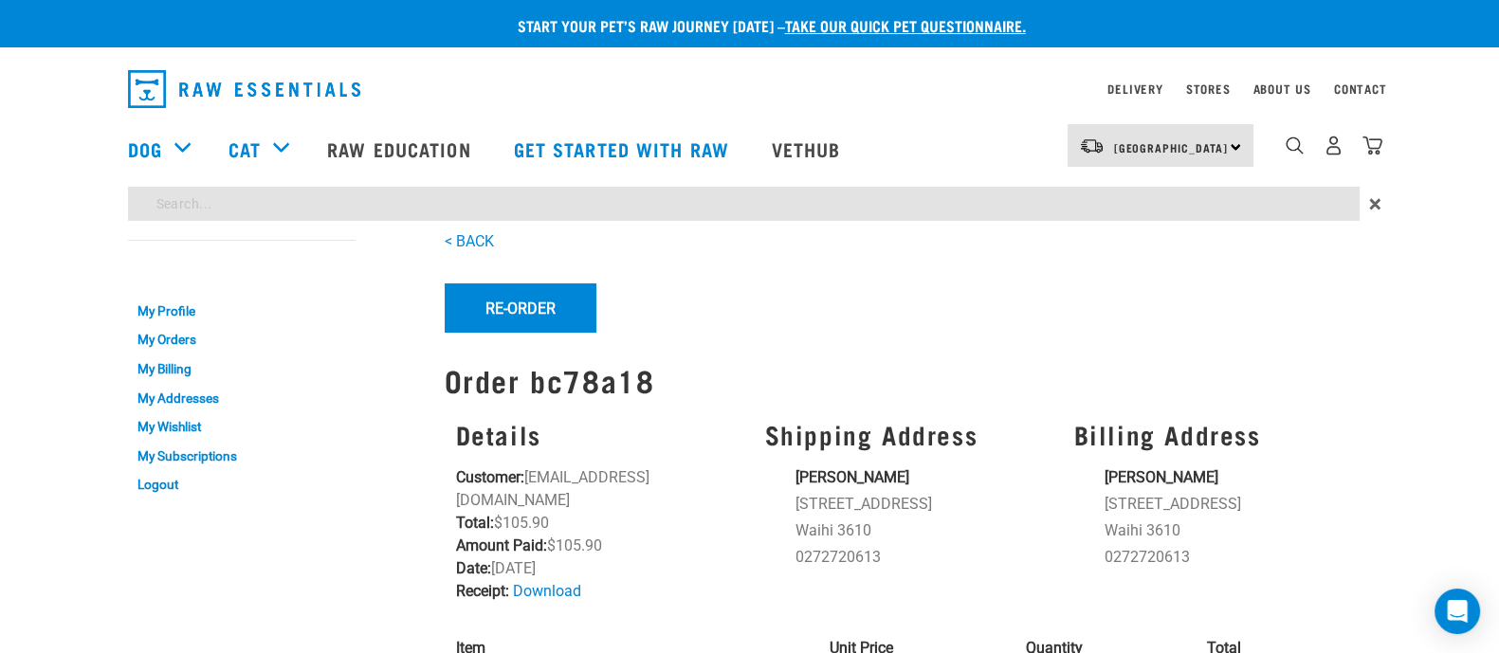
click at [1252, 202] on input "search" at bounding box center [744, 204] width 1232 height 34
type input "bulktendons"
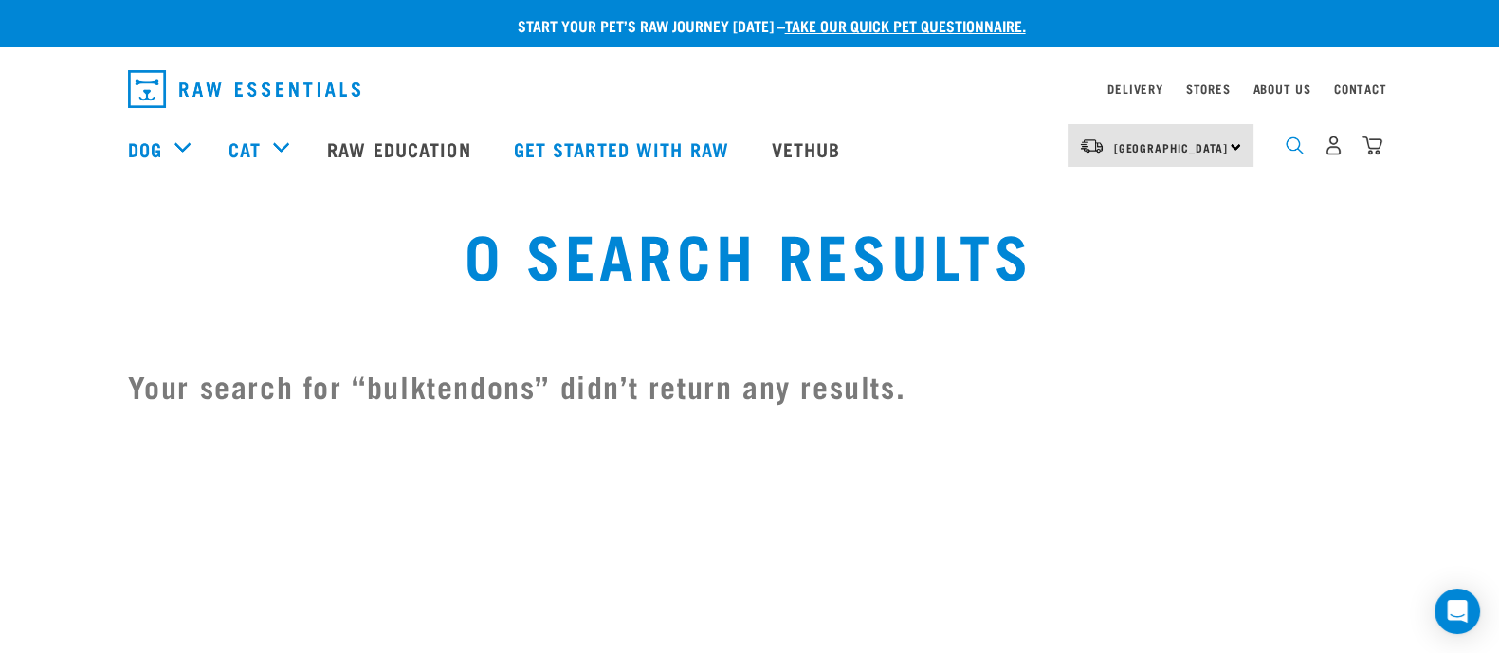
click at [1300, 153] on img "dropdown navigation" at bounding box center [1295, 146] width 18 height 18
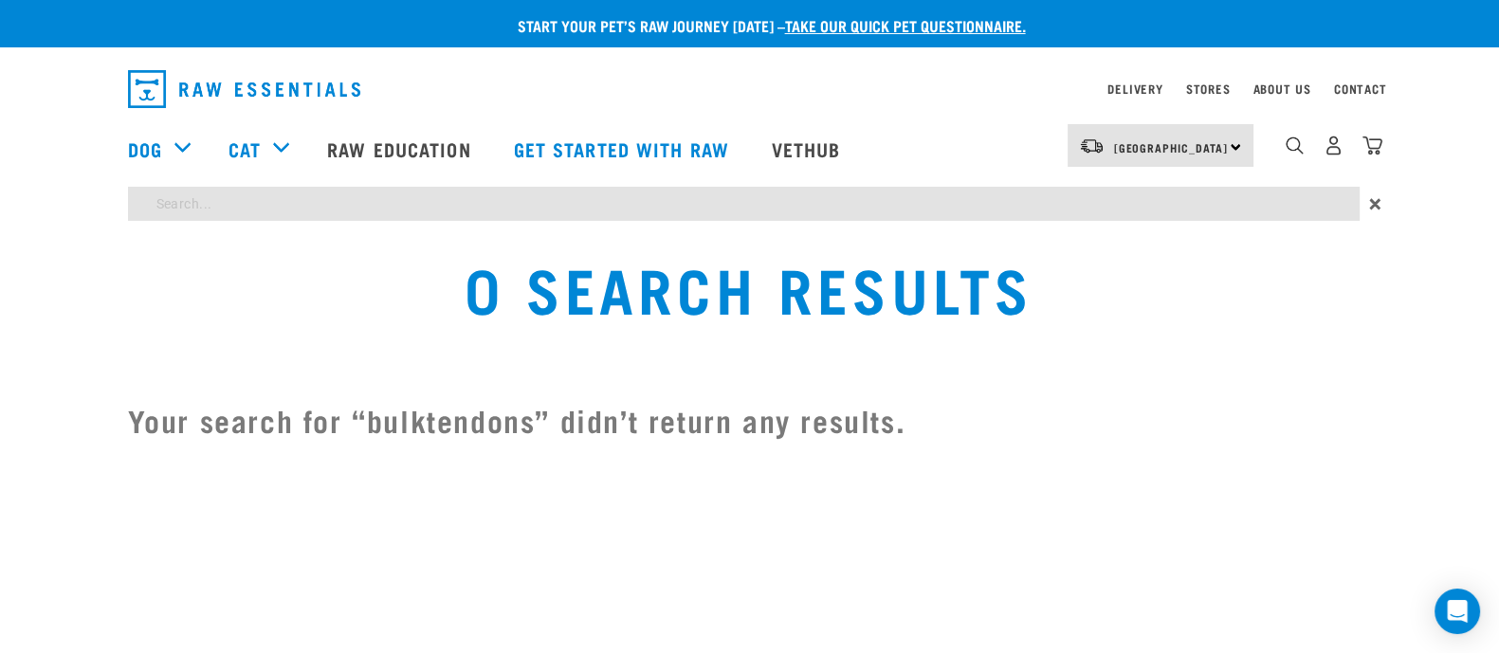
click at [404, 211] on input "search" at bounding box center [744, 204] width 1232 height 34
type input "bulk tendons"
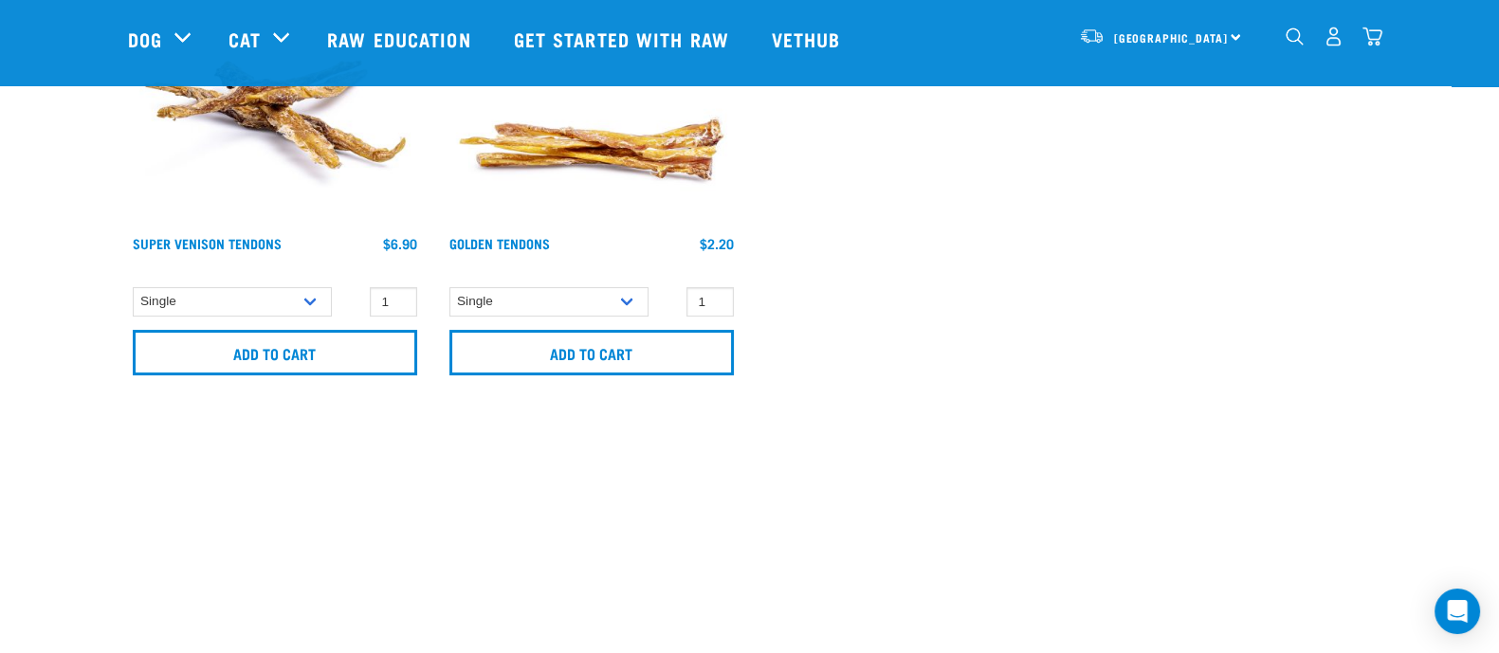
scroll to position [236, 0]
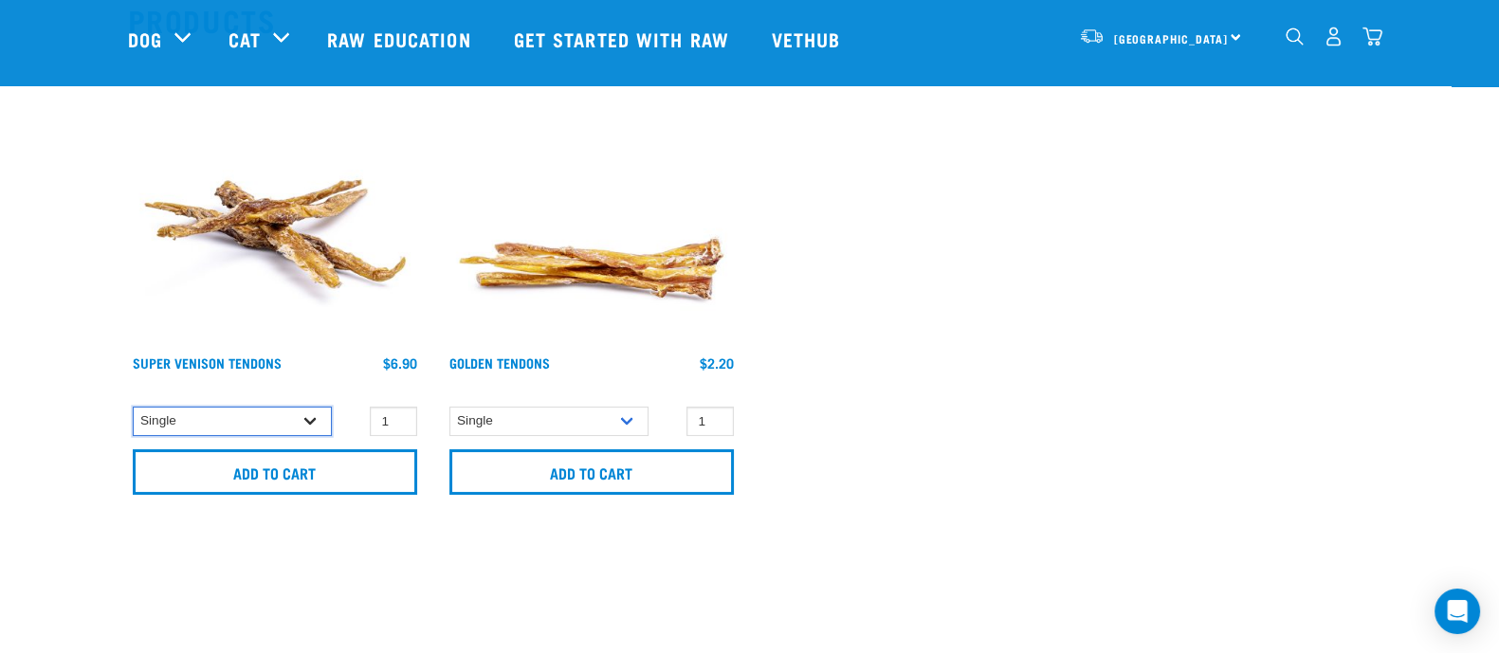
click at [265, 424] on select "Single 10 per pack 25 per pack" at bounding box center [232, 421] width 199 height 29
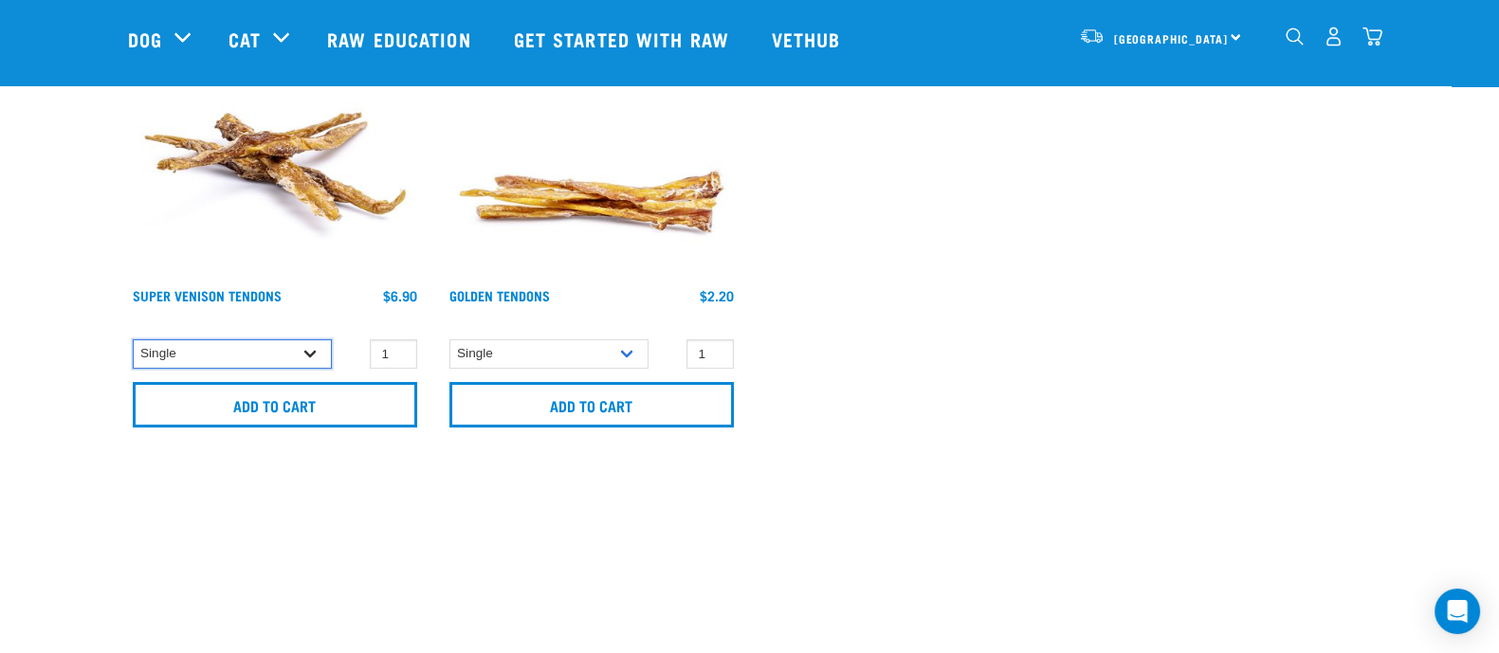
scroll to position [356, 0]
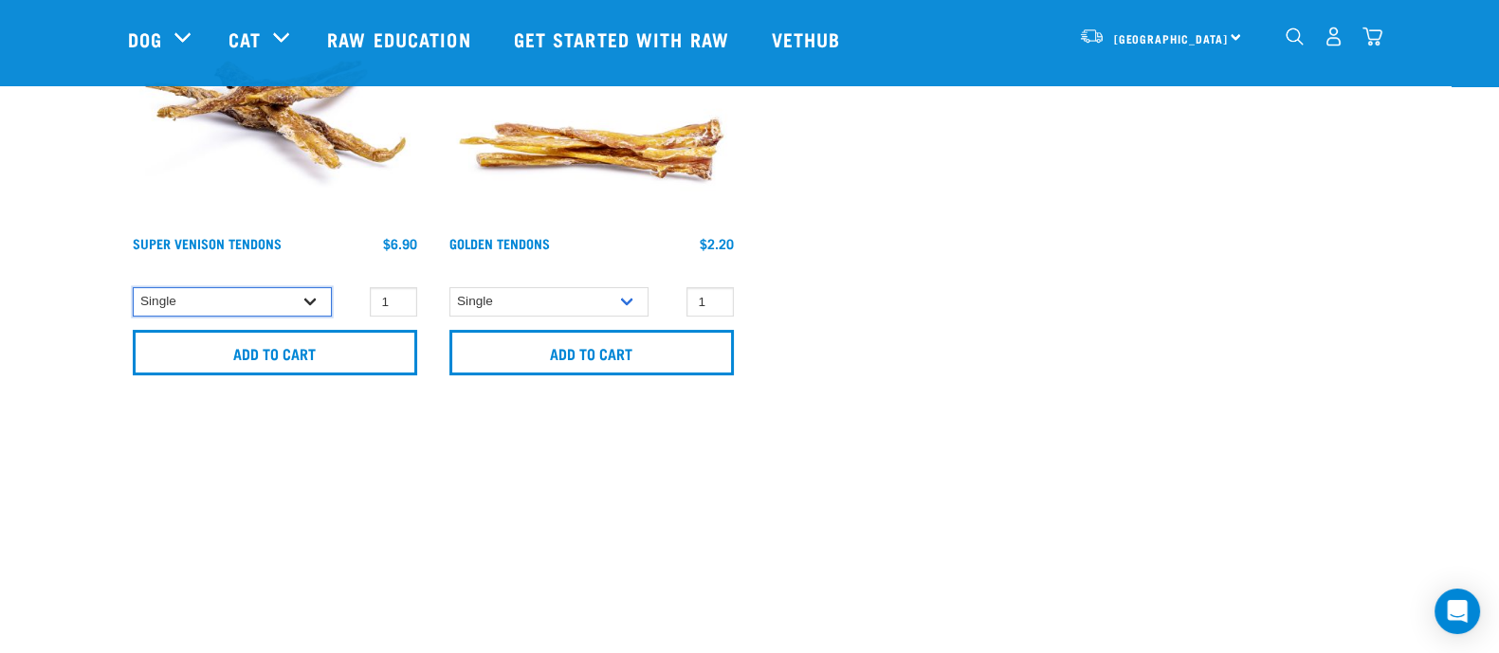
click at [271, 296] on select "Single 10 per pack 25 per pack" at bounding box center [232, 301] width 199 height 29
click at [133, 287] on select "Single 10 per pack 25 per pack" at bounding box center [232, 301] width 199 height 29
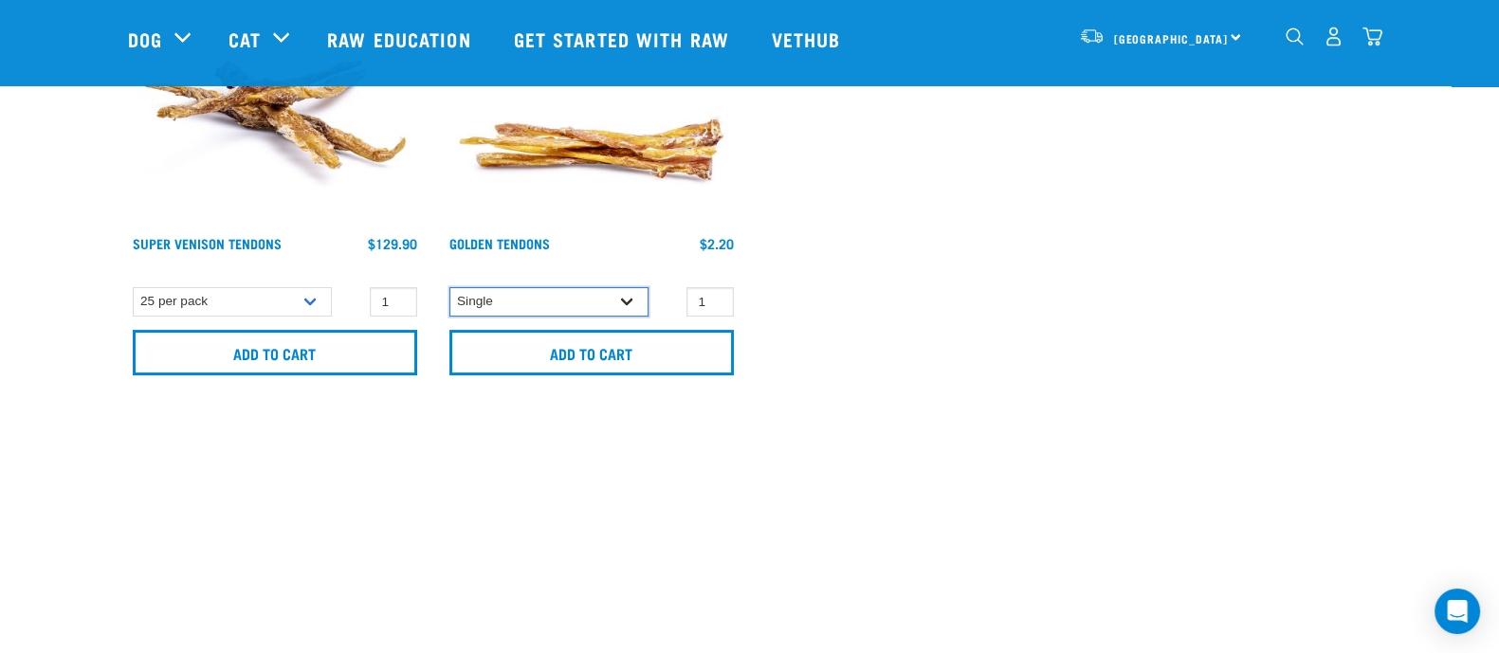
click at [517, 301] on select "Single 10 per pack 25 per pack" at bounding box center [548, 301] width 199 height 29
click at [516, 303] on select "Single 10 per pack 25 per pack" at bounding box center [548, 301] width 199 height 29
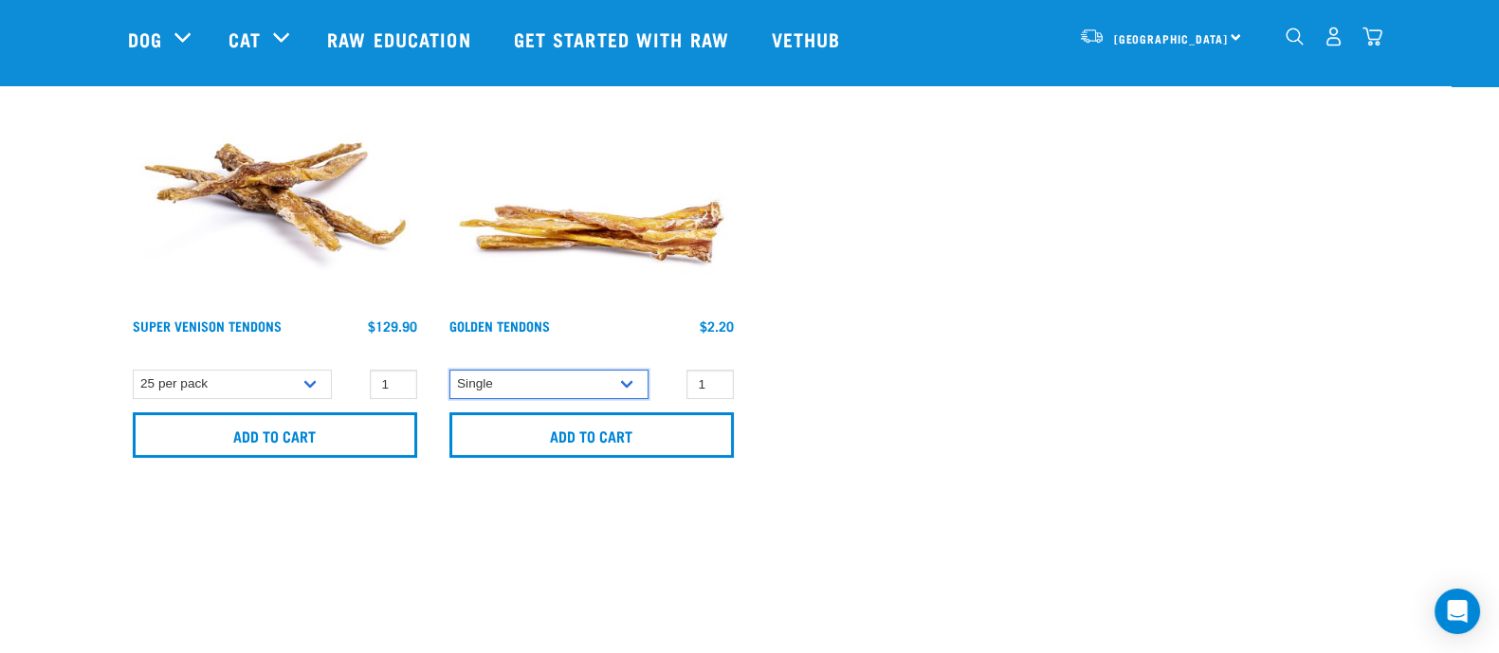
scroll to position [236, 0]
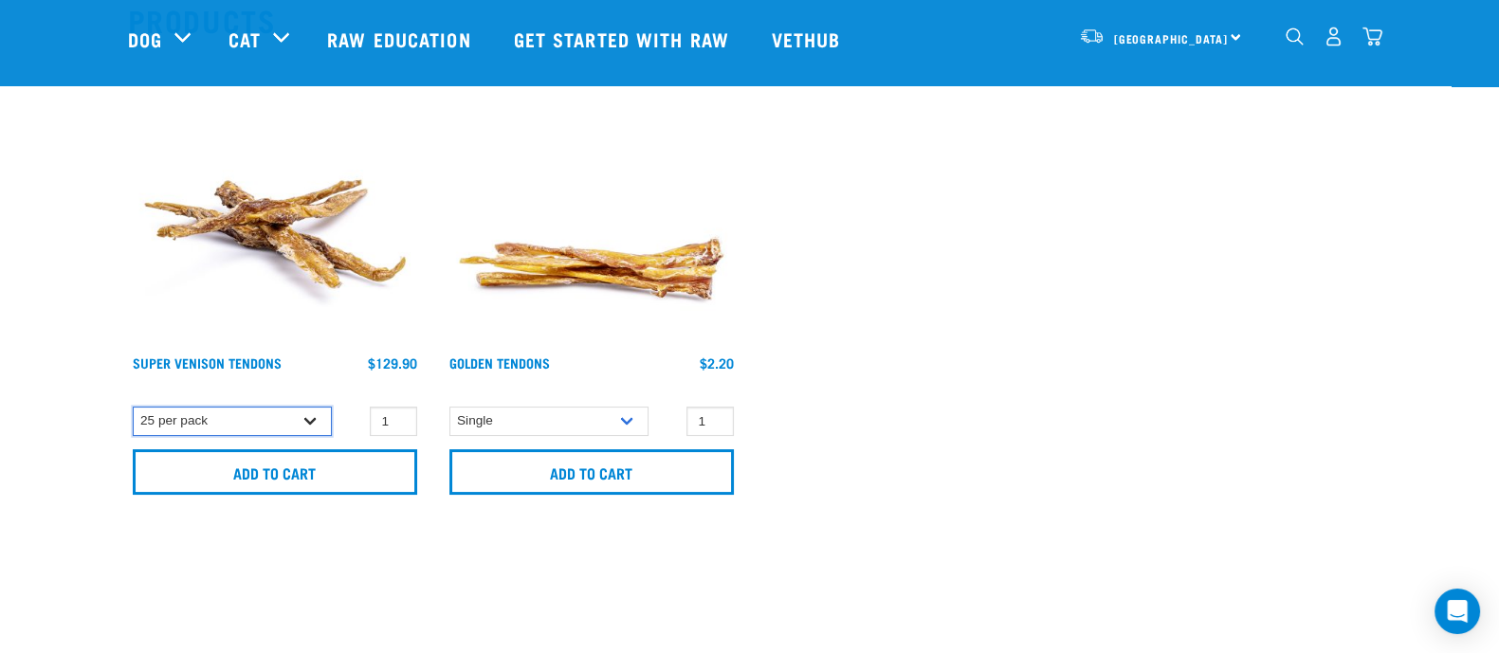
click at [289, 416] on select "Single 10 per pack 25 per pack" at bounding box center [232, 421] width 199 height 29
click at [133, 407] on select "Single 10 per pack 25 per pack" at bounding box center [232, 421] width 199 height 29
drag, startPoint x: 196, startPoint y: 416, endPoint x: 204, endPoint y: 432, distance: 17.8
click at [196, 416] on select "Single 10 per pack 25 per pack" at bounding box center [232, 421] width 199 height 29
select select "682010"
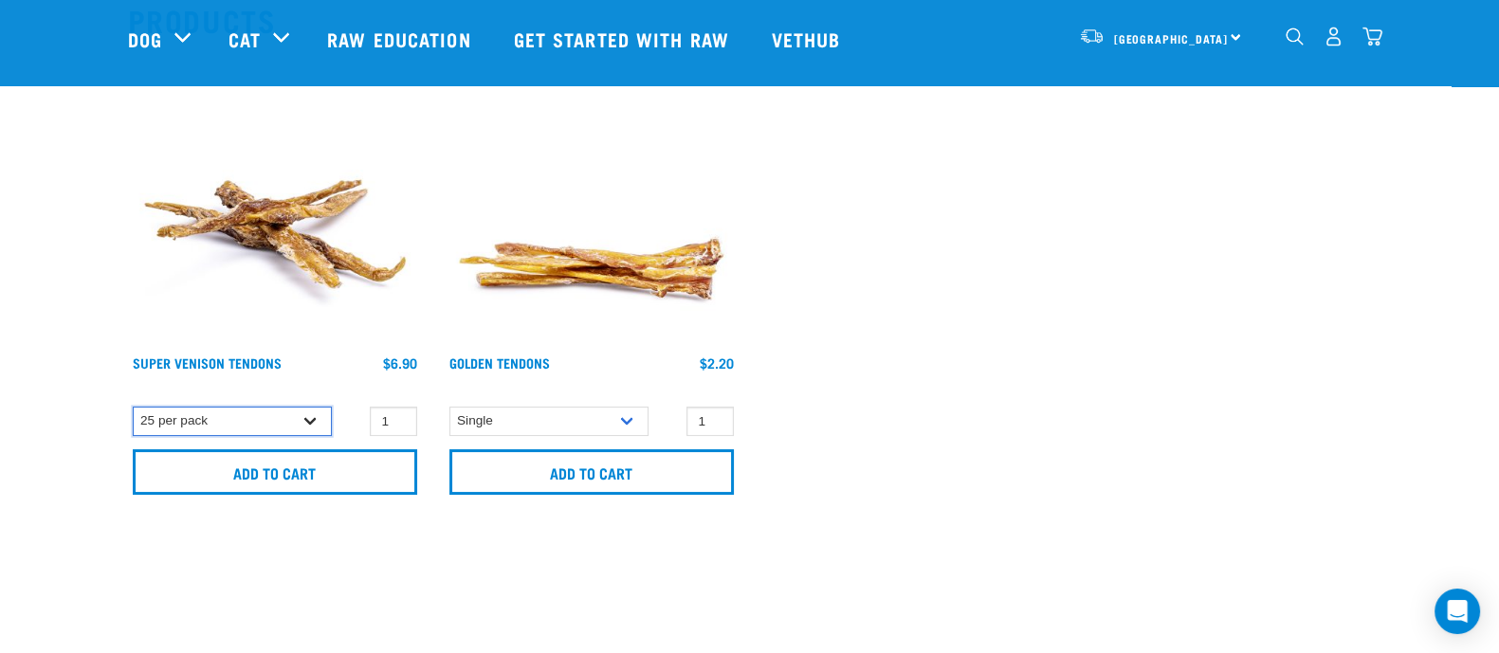
click at [133, 407] on select "Single 10 per pack 25 per pack" at bounding box center [232, 421] width 199 height 29
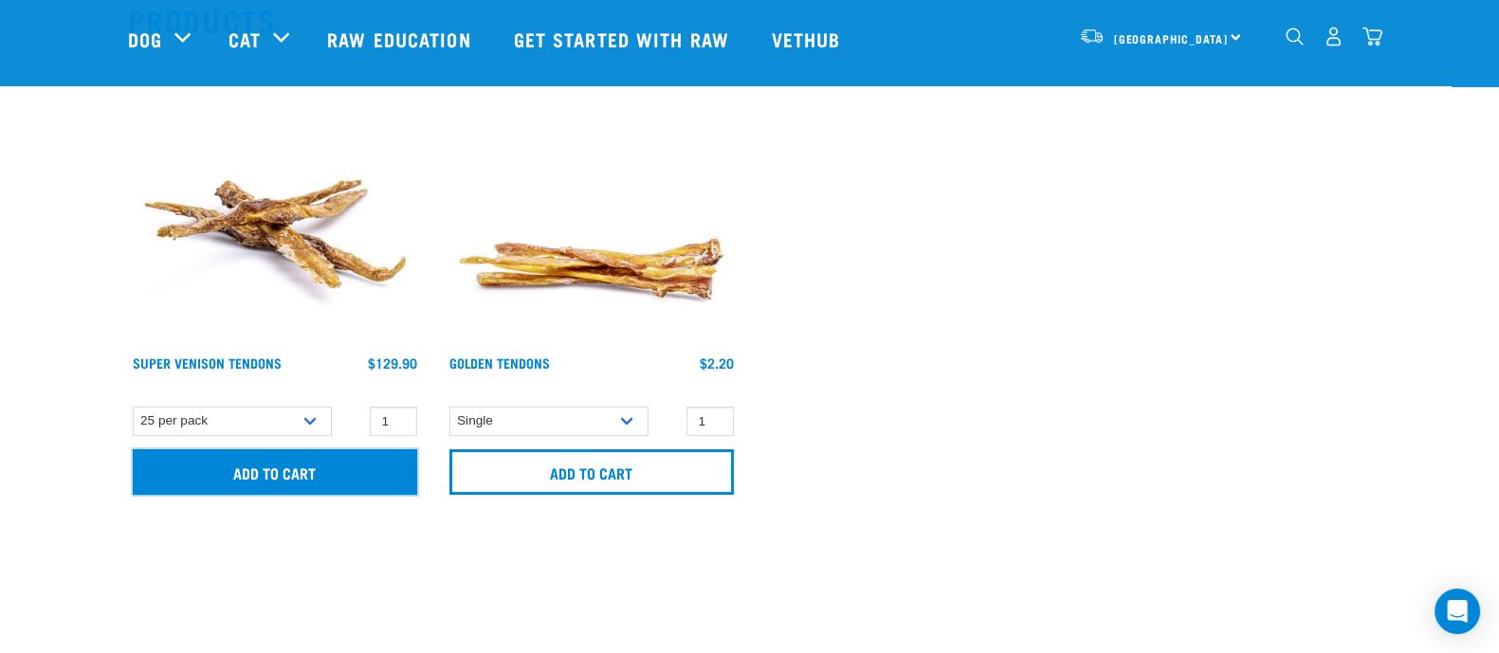
click at [273, 472] on input "Add to cart" at bounding box center [275, 472] width 284 height 46
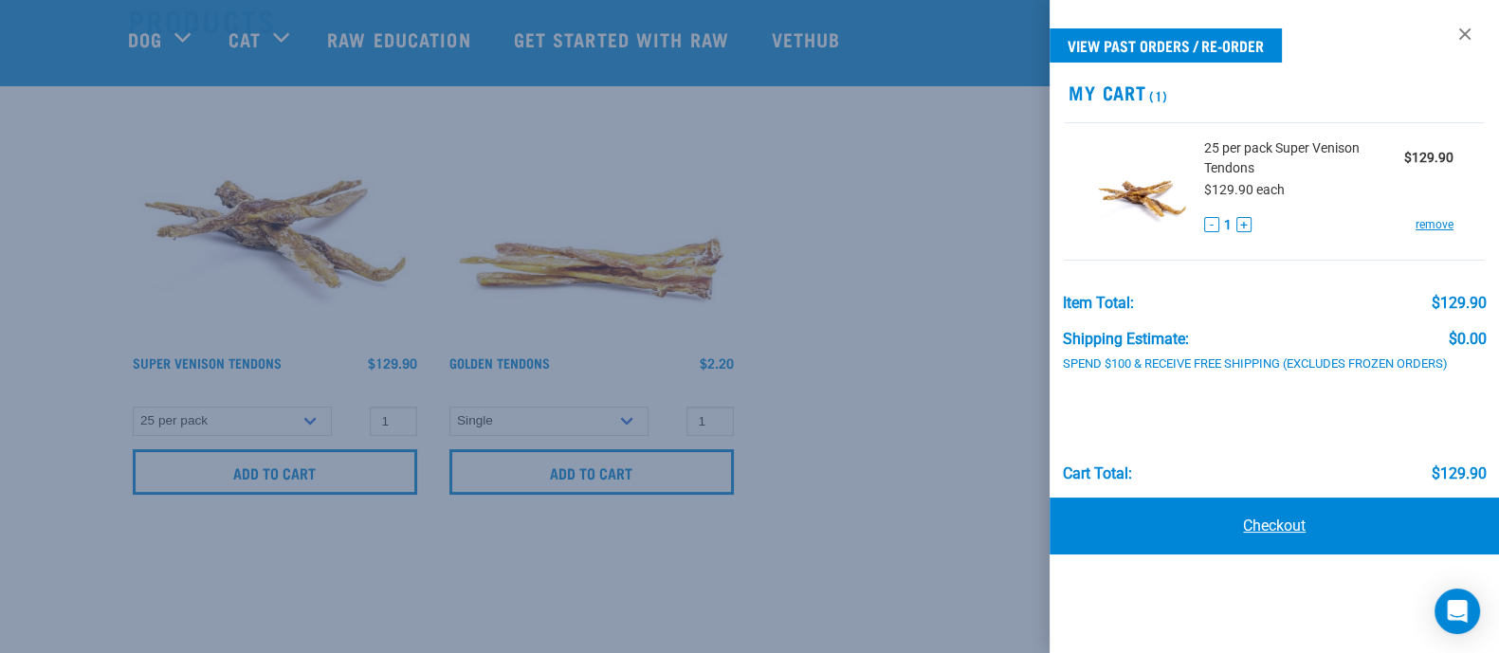
click at [1276, 524] on link "Checkout" at bounding box center [1274, 526] width 449 height 57
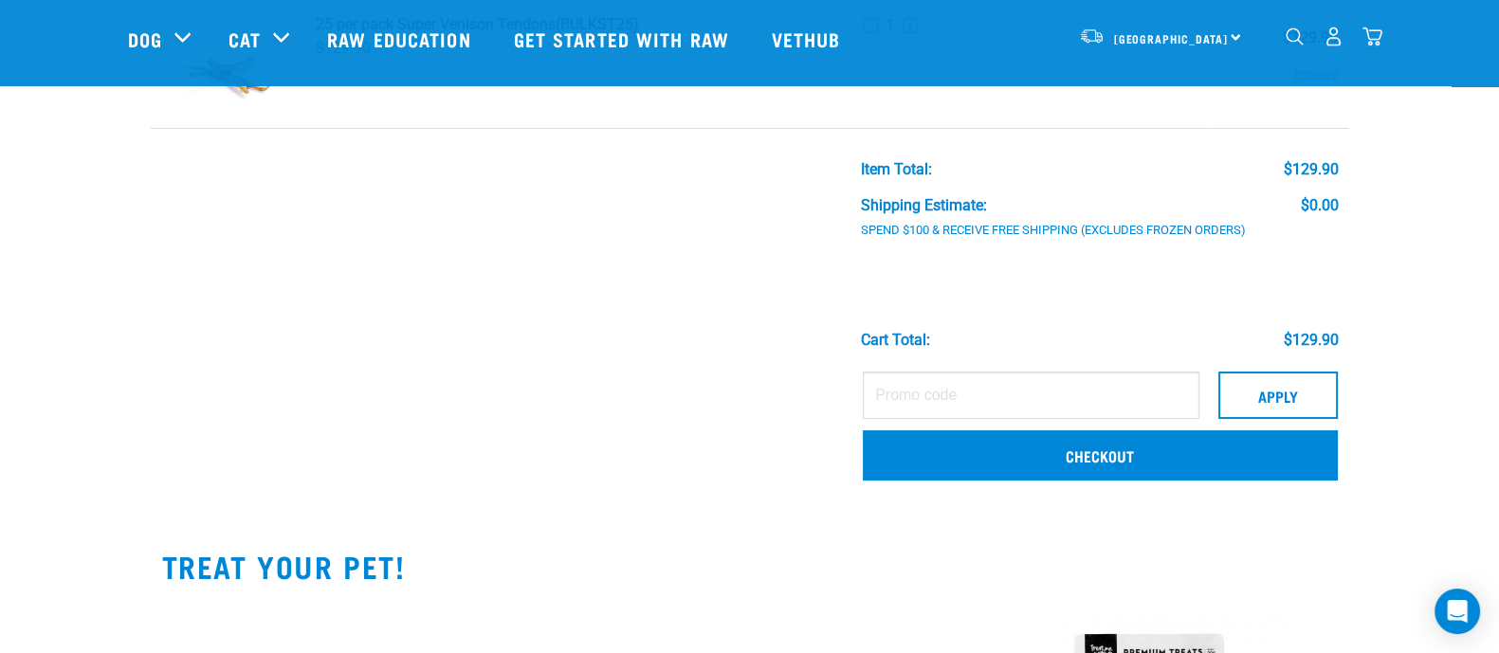
scroll to position [236, 0]
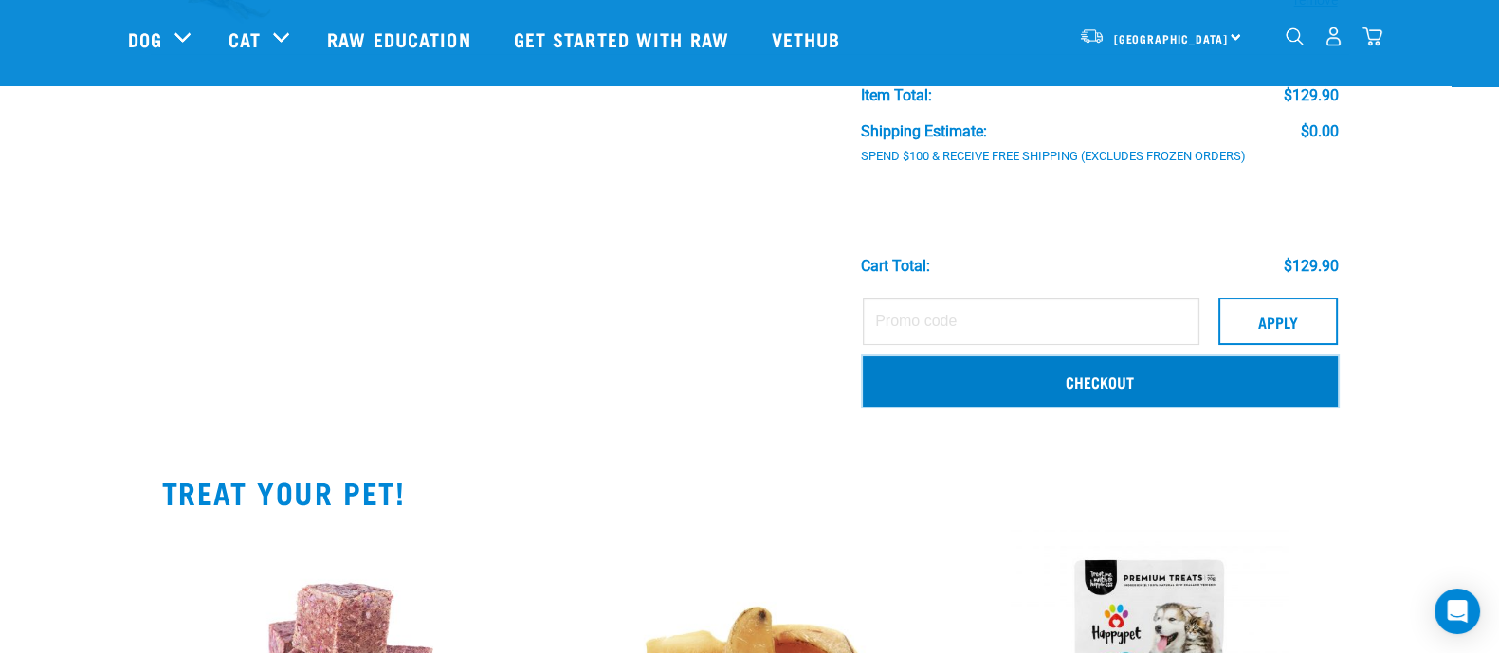
click at [1109, 377] on link "Checkout" at bounding box center [1100, 381] width 474 height 49
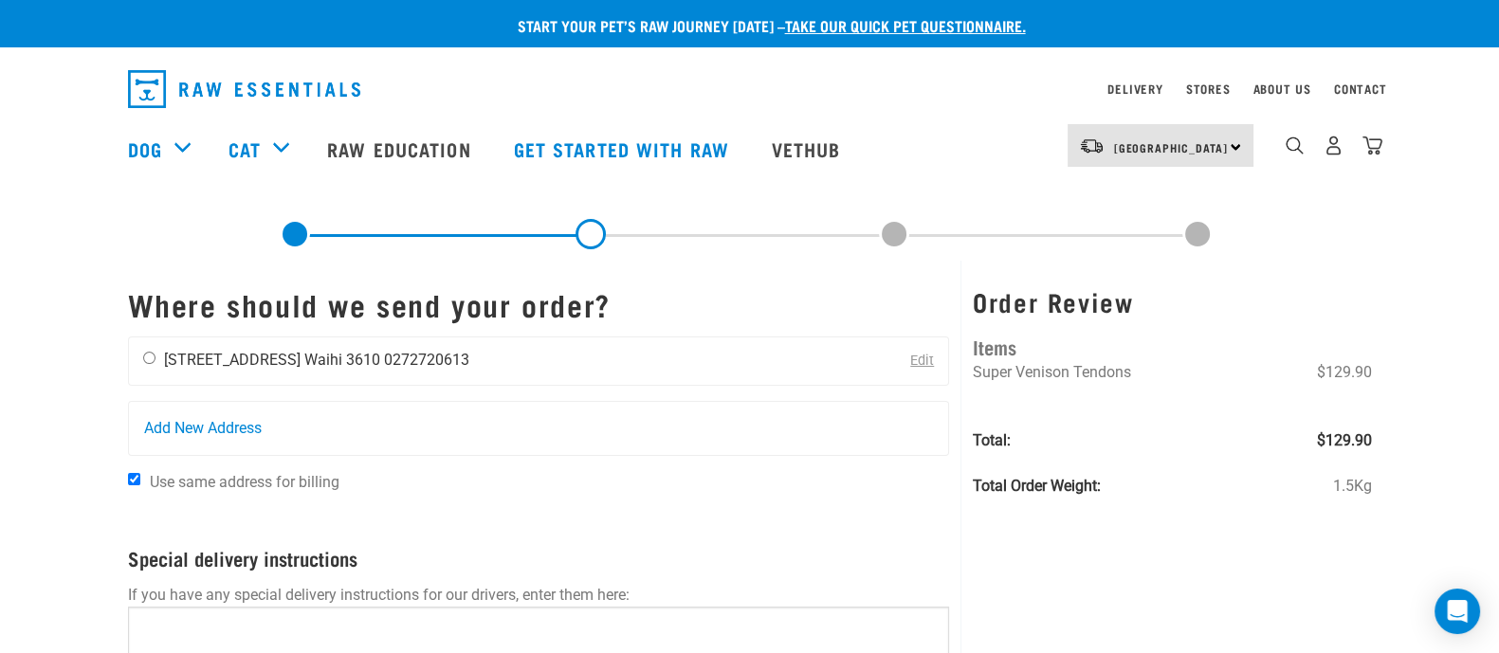
click at [152, 357] on input "radio" at bounding box center [149, 358] width 12 height 12
radio input "true"
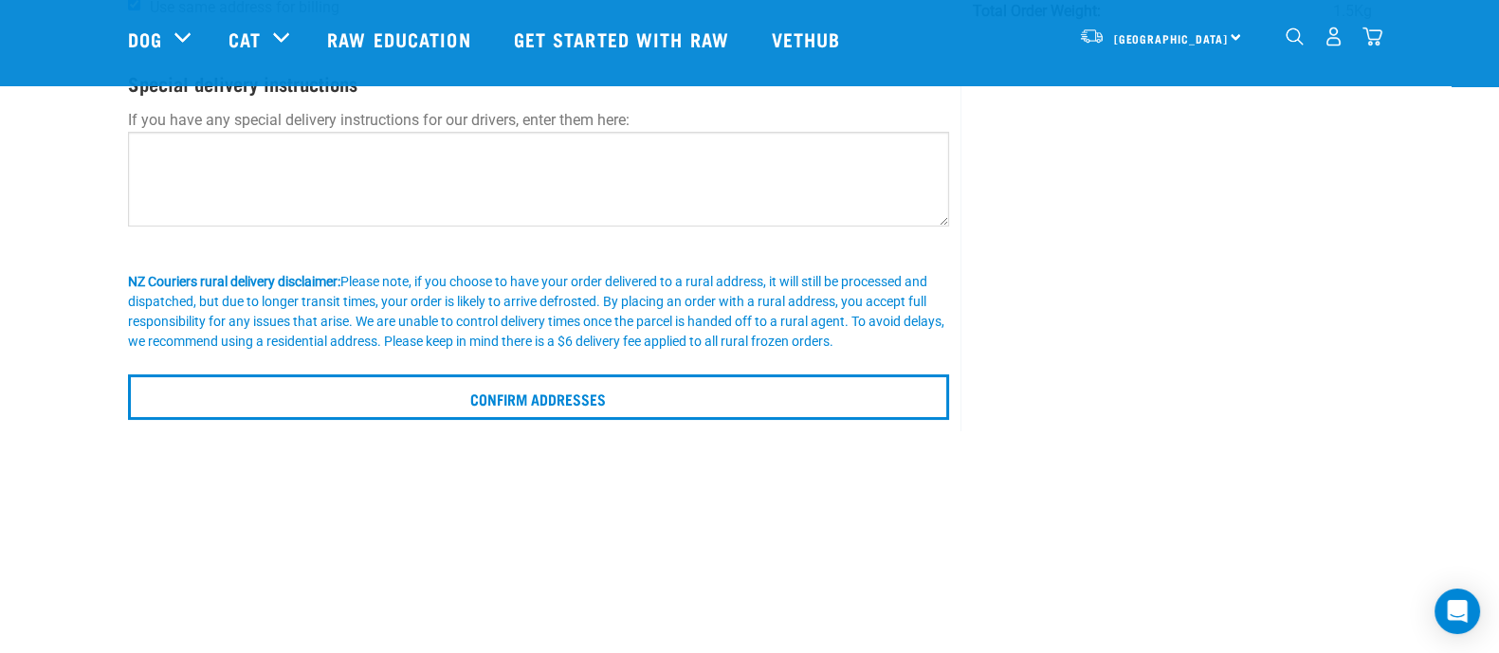
scroll to position [356, 0]
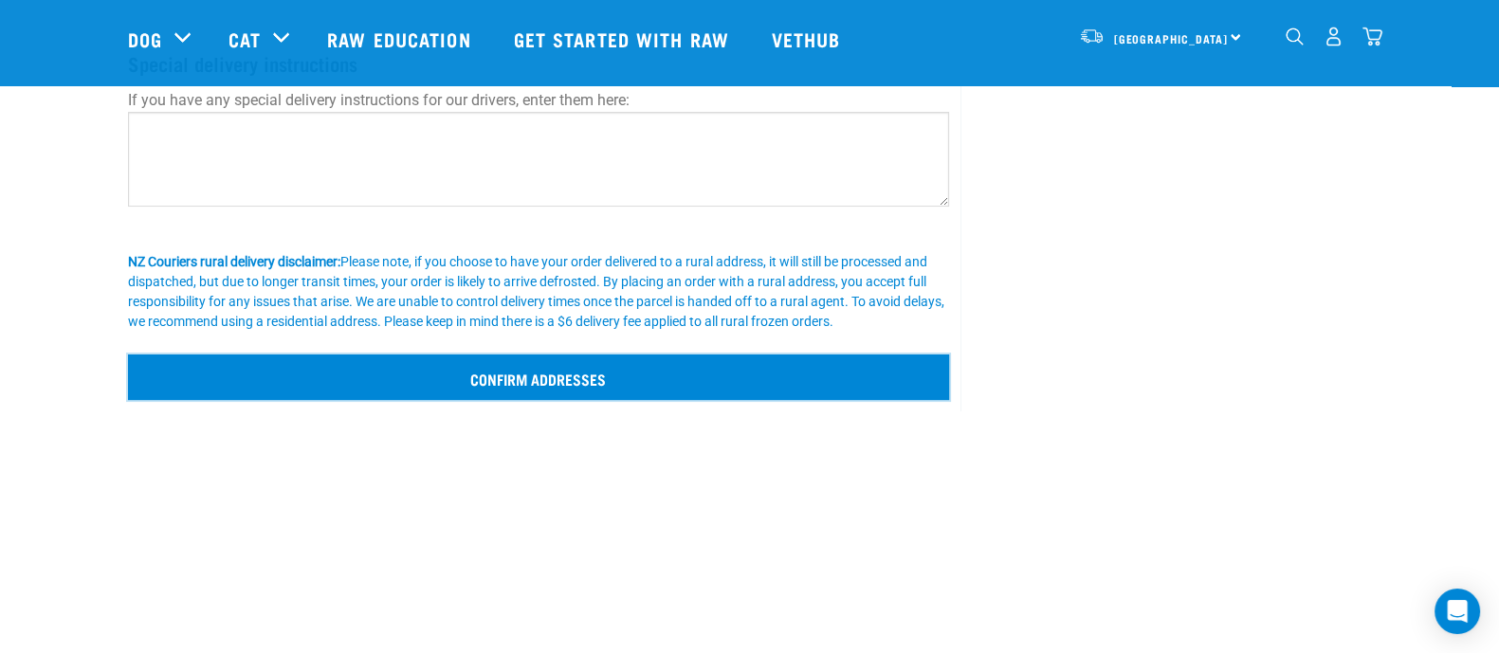
click at [536, 375] on input "Confirm addresses" at bounding box center [539, 378] width 822 height 46
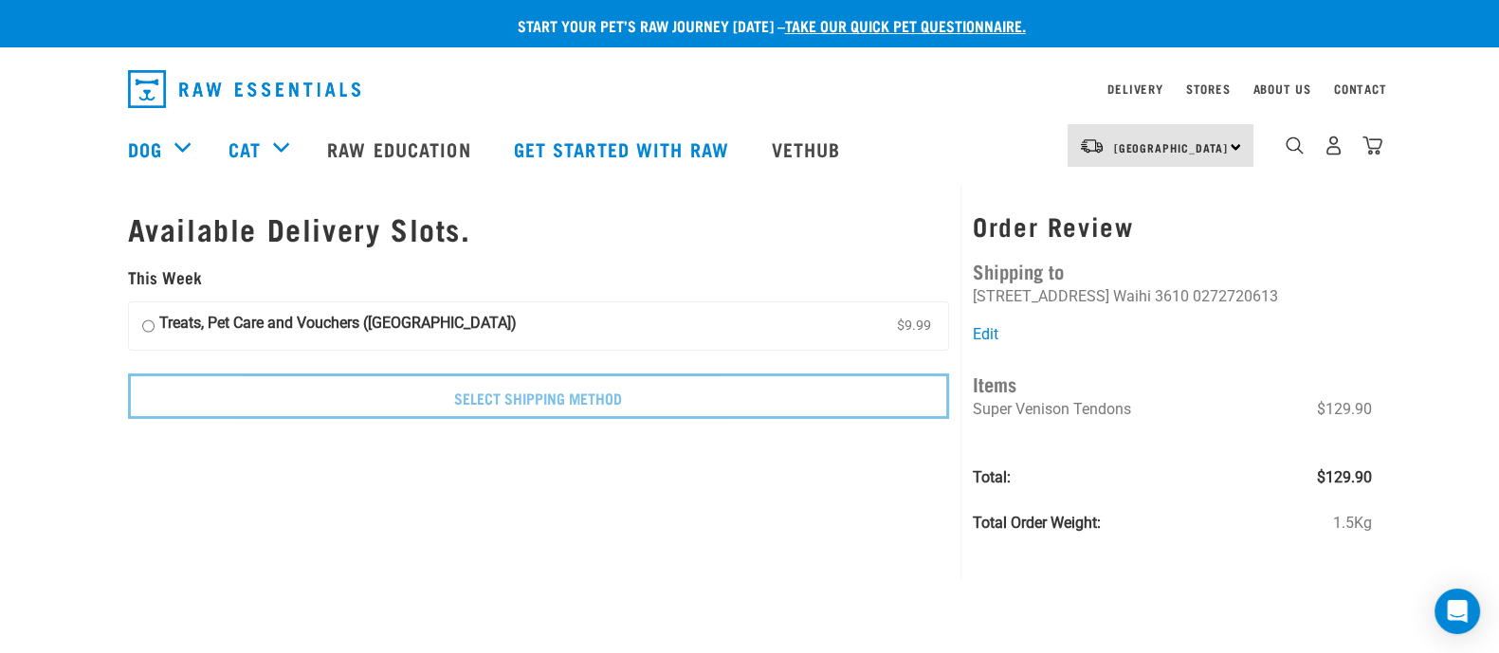
click at [142, 325] on input "Treats, Pet Care and Vouchers ([GEOGRAPHIC_DATA]) $9.99" at bounding box center [148, 326] width 12 height 28
radio input "true"
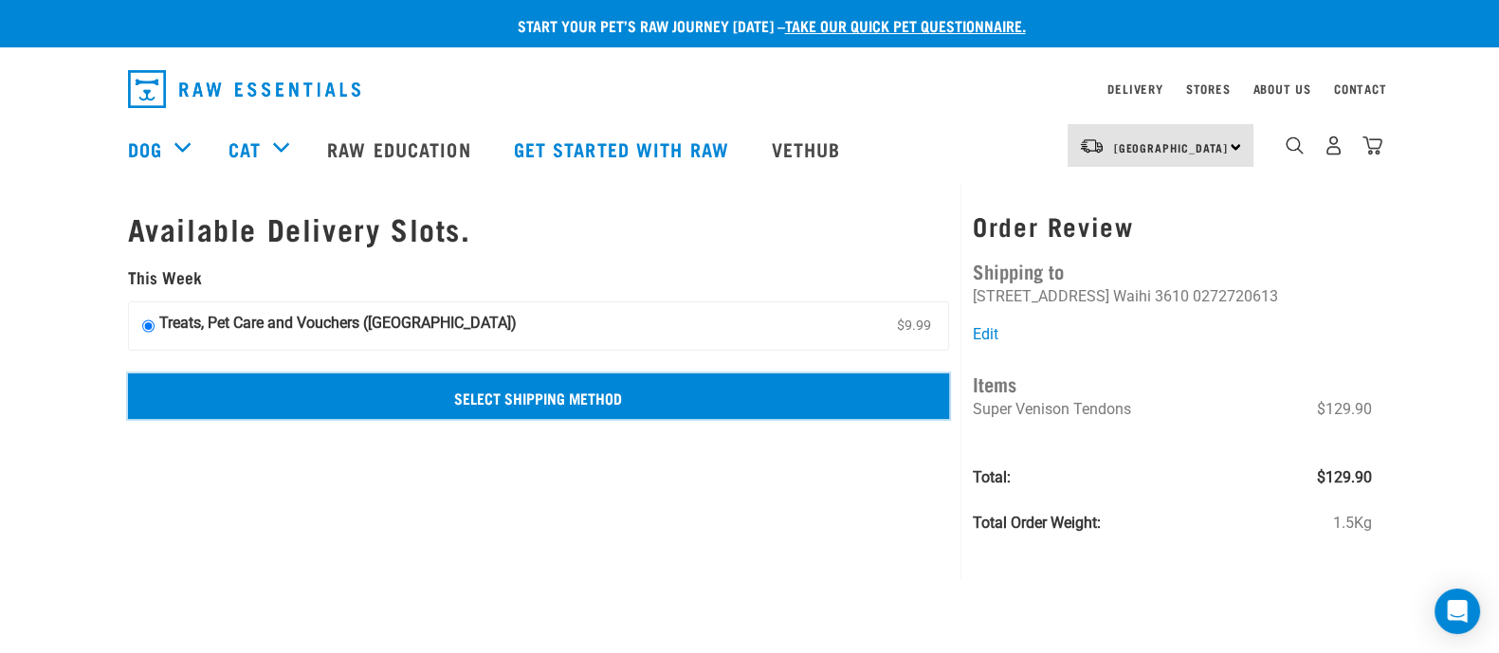
click at [695, 391] on input "Select Shipping Method" at bounding box center [539, 397] width 822 height 46
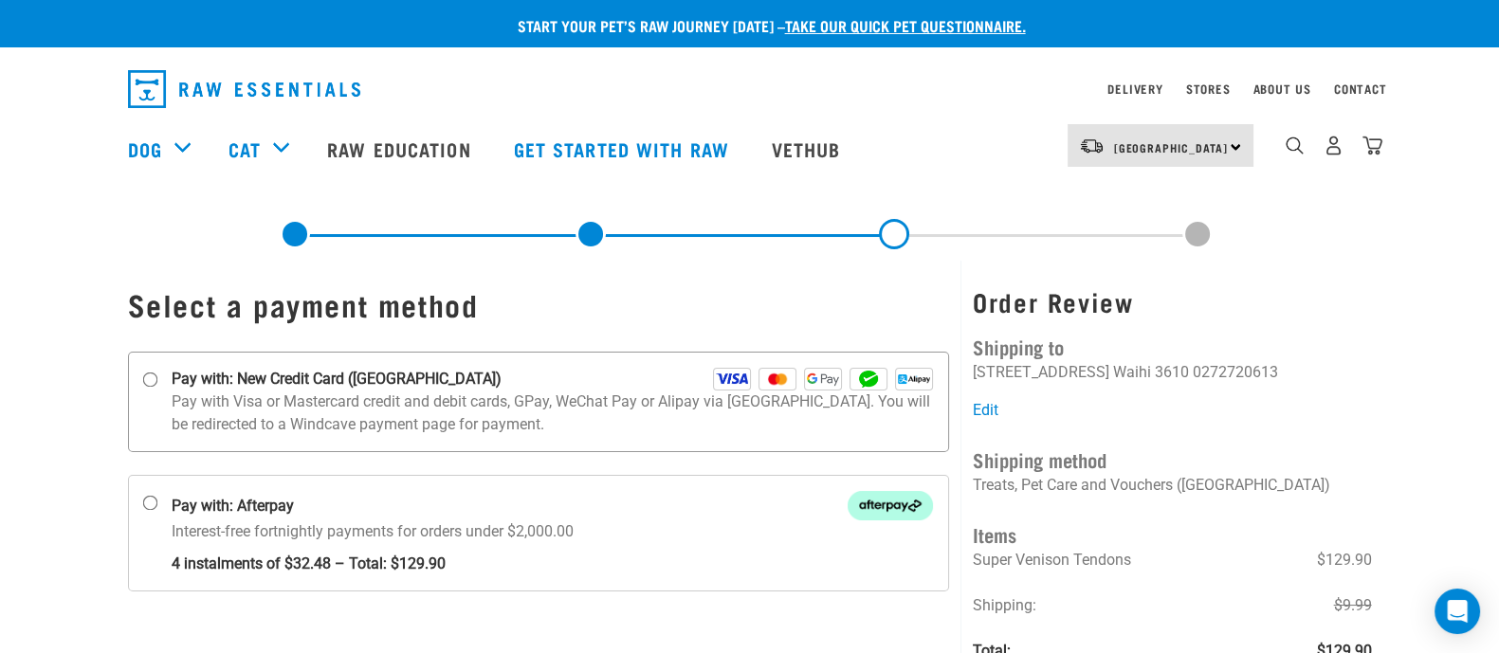
click at [147, 382] on input "Pay with: New Credit Card ([GEOGRAPHIC_DATA])" at bounding box center [149, 380] width 15 height 15
radio input "true"
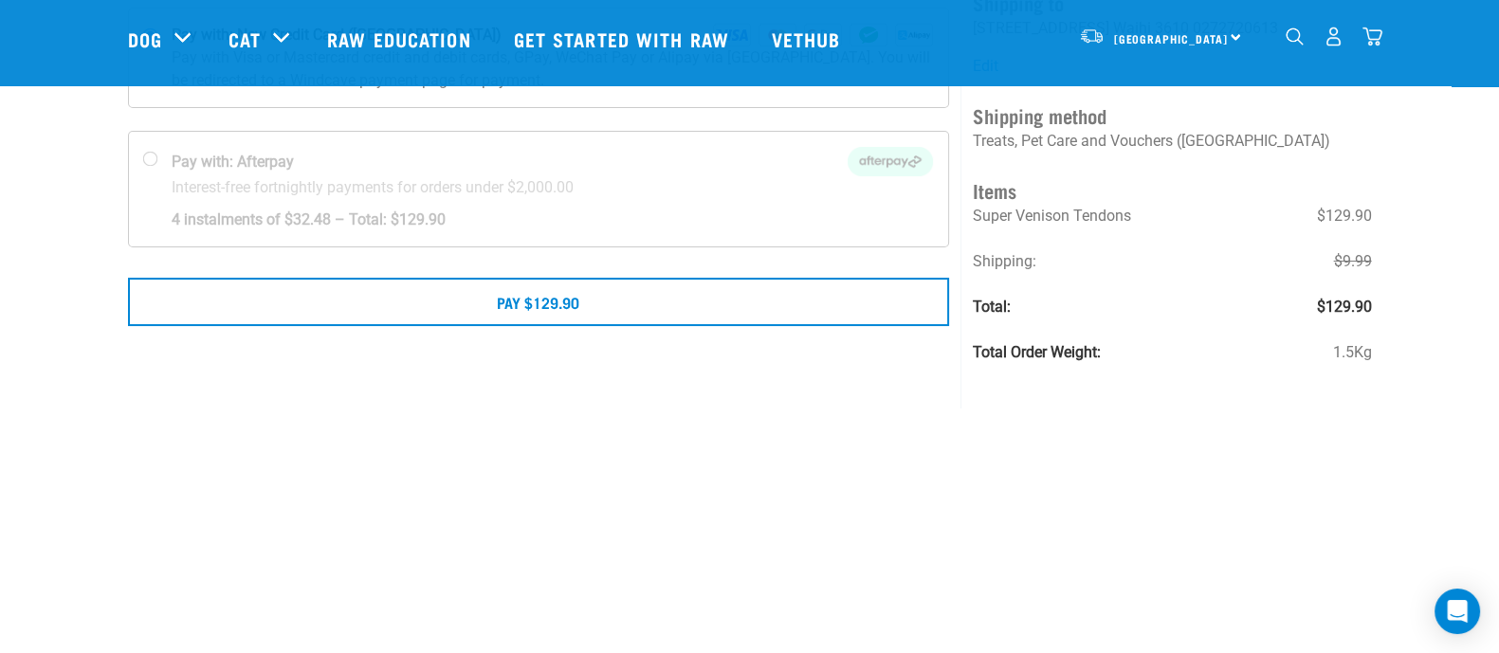
scroll to position [236, 0]
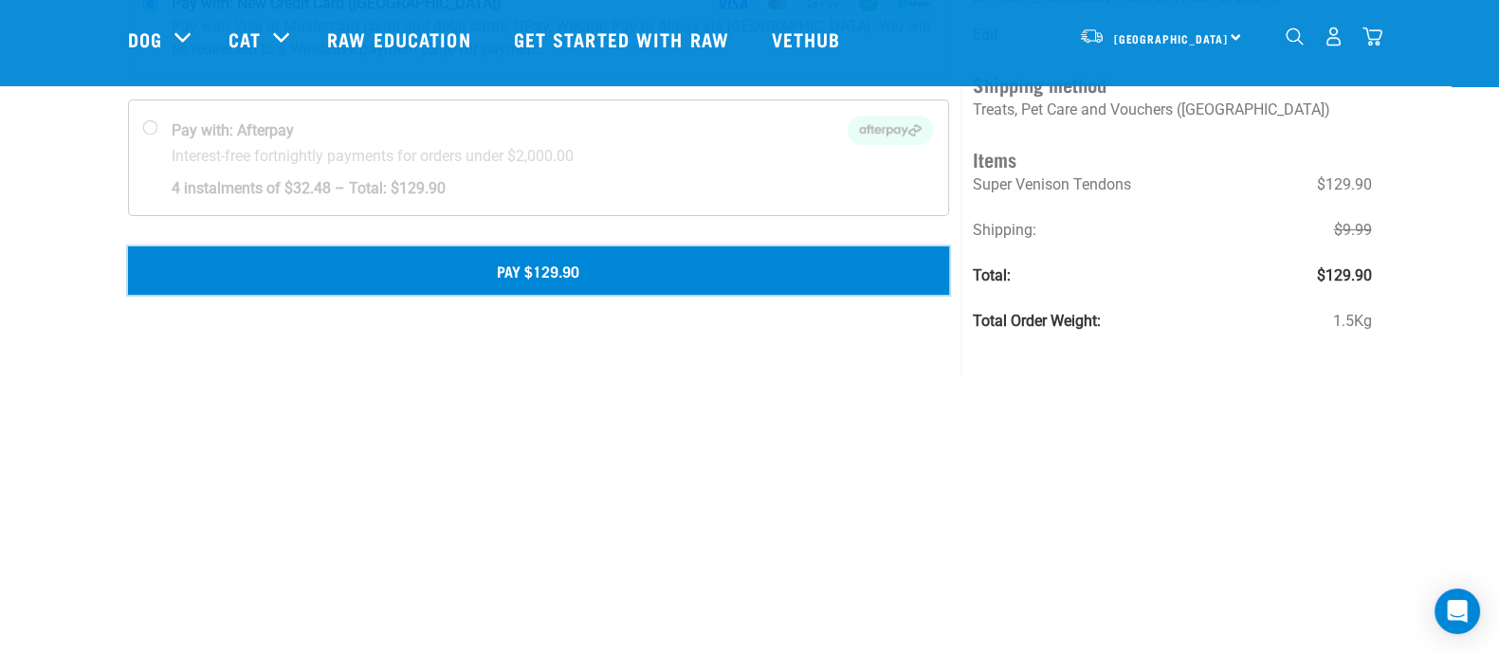
click at [567, 269] on button "Pay $129.90" at bounding box center [539, 270] width 822 height 47
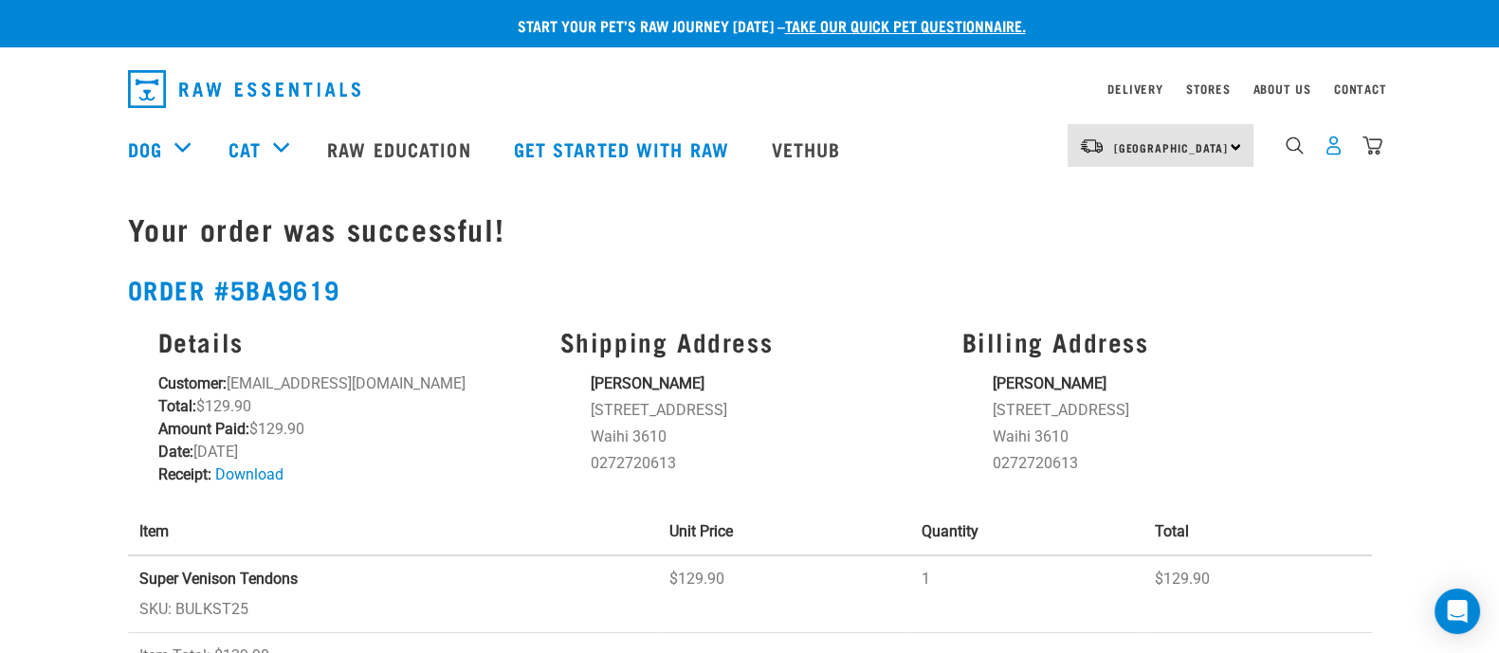
click at [1333, 156] on img "dropdown navigation" at bounding box center [1334, 146] width 20 height 20
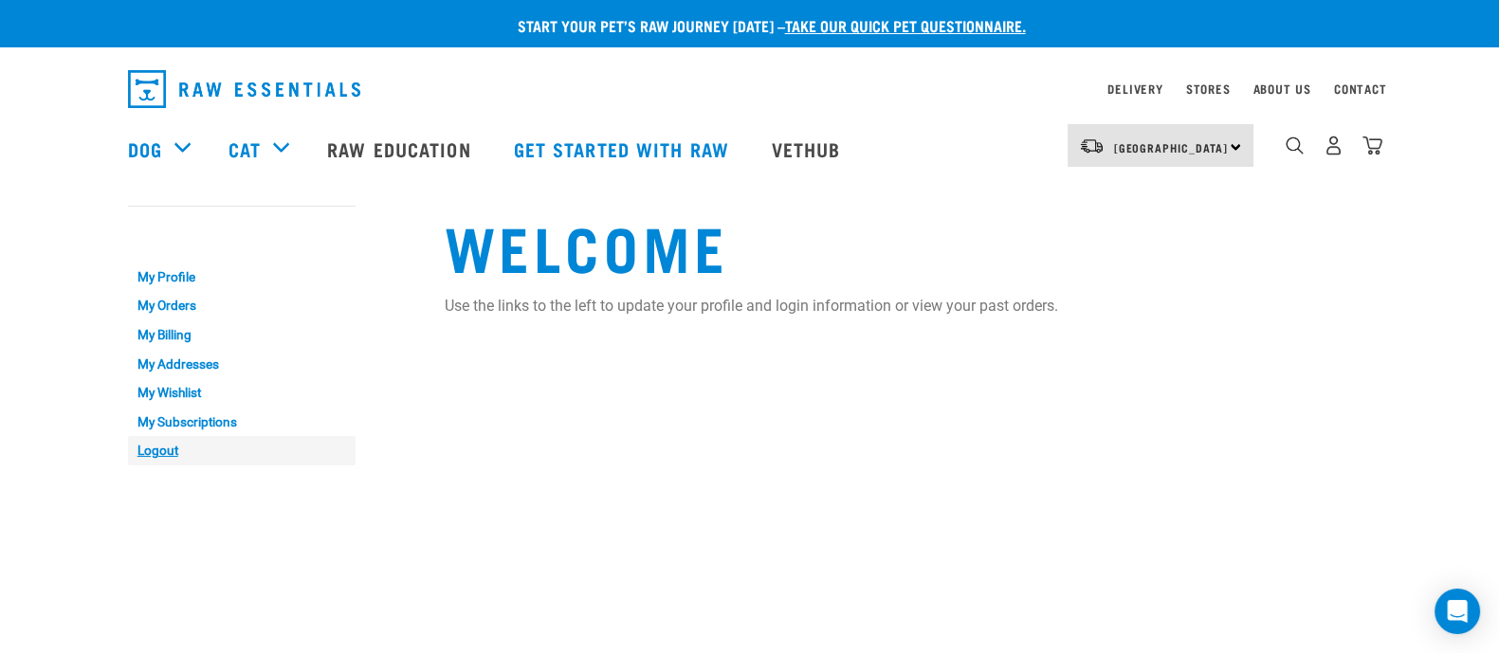
click at [150, 446] on link "Logout" at bounding box center [242, 450] width 228 height 29
